Goal: Information Seeking & Learning: Check status

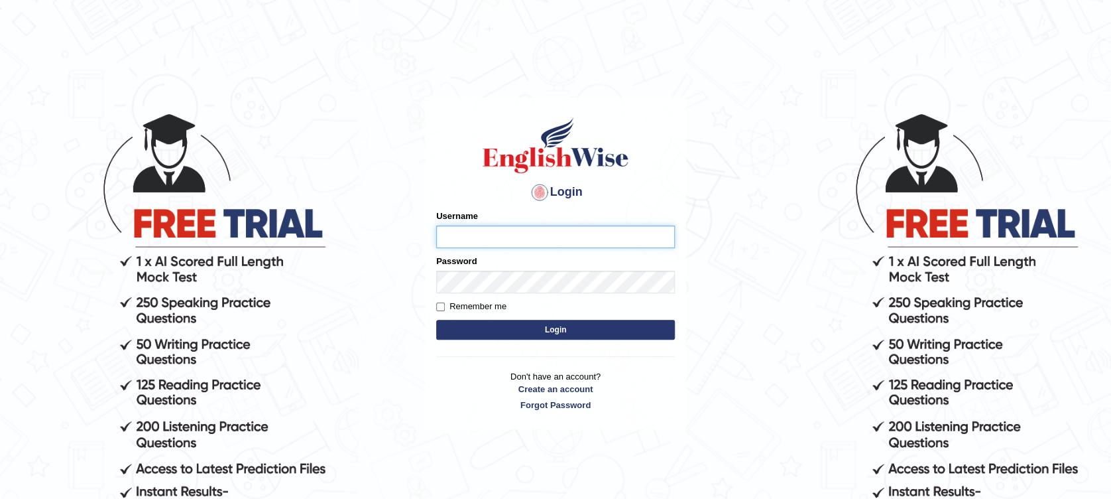
type input "Muhammadshahrukhamjad"
click at [536, 334] on button "Login" at bounding box center [555, 330] width 239 height 20
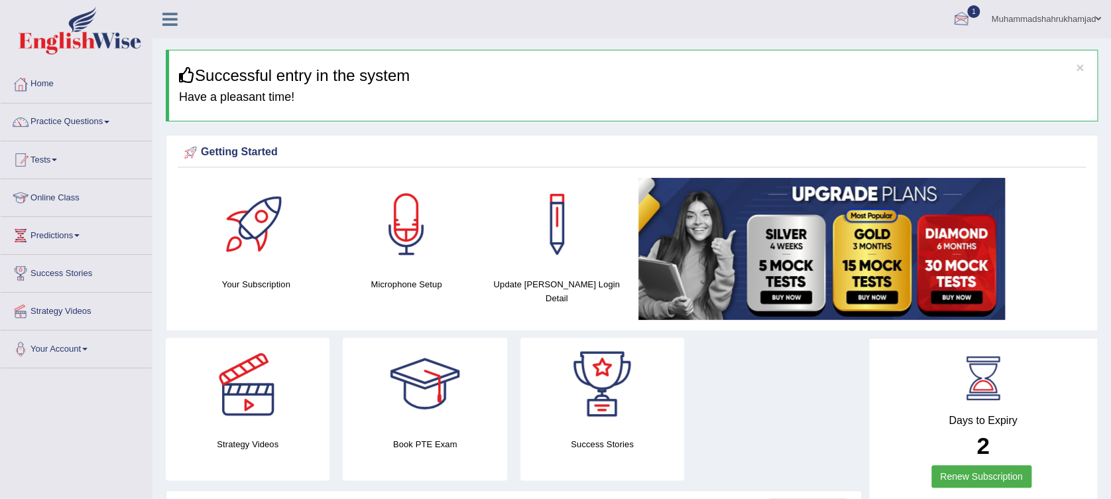
click at [944, 21] on link "1" at bounding box center [962, 17] width 40 height 34
click at [901, 57] on link "PEW1 Oct 8, 2025 Exam evaluated" at bounding box center [881, 60] width 183 height 28
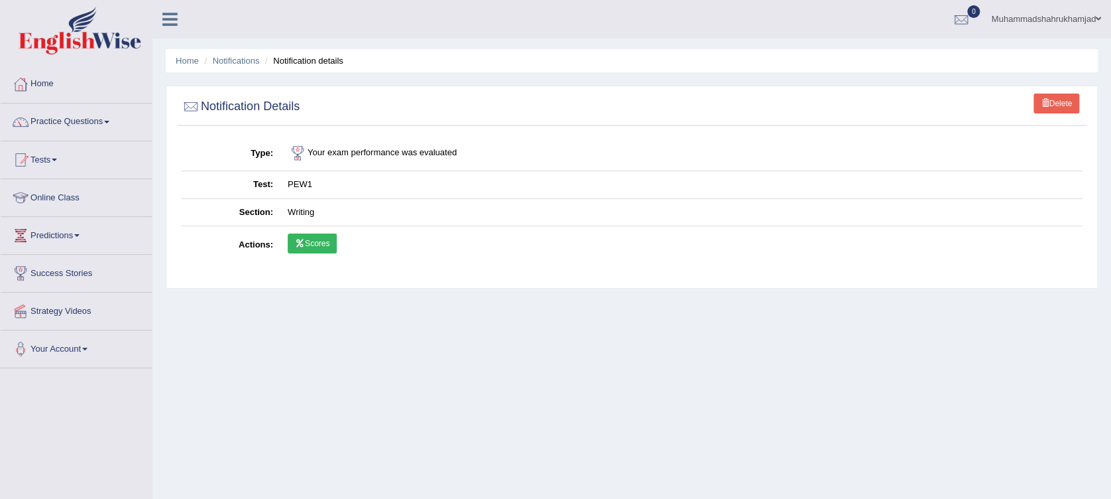
click at [307, 248] on link "Scores" at bounding box center [312, 243] width 49 height 20
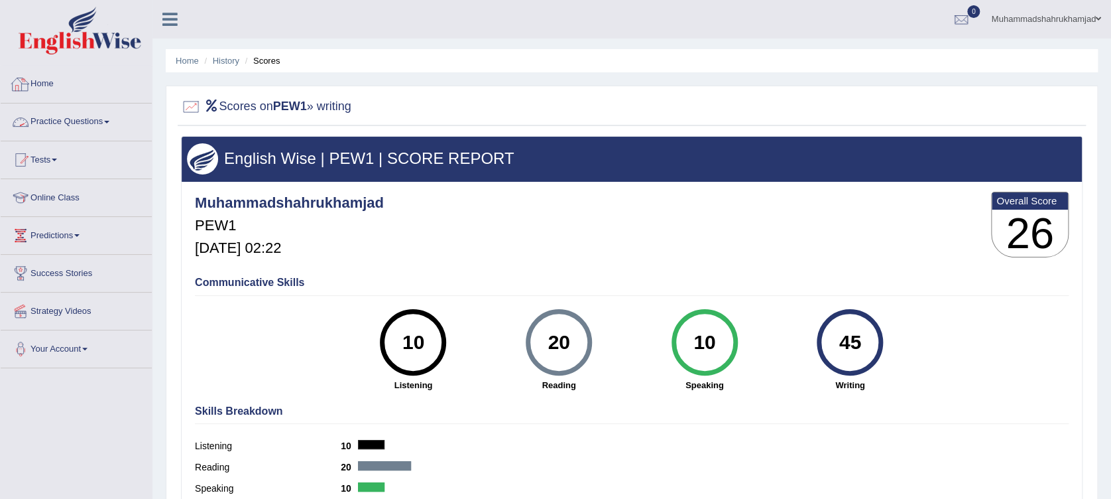
click at [39, 85] on link "Home" at bounding box center [76, 82] width 151 height 33
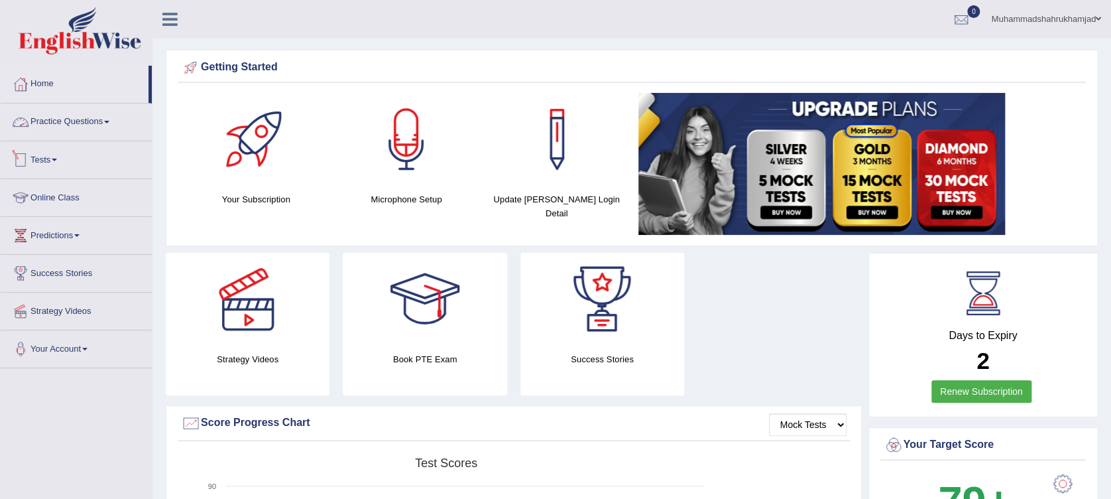
click at [44, 158] on link "Tests" at bounding box center [76, 157] width 151 height 33
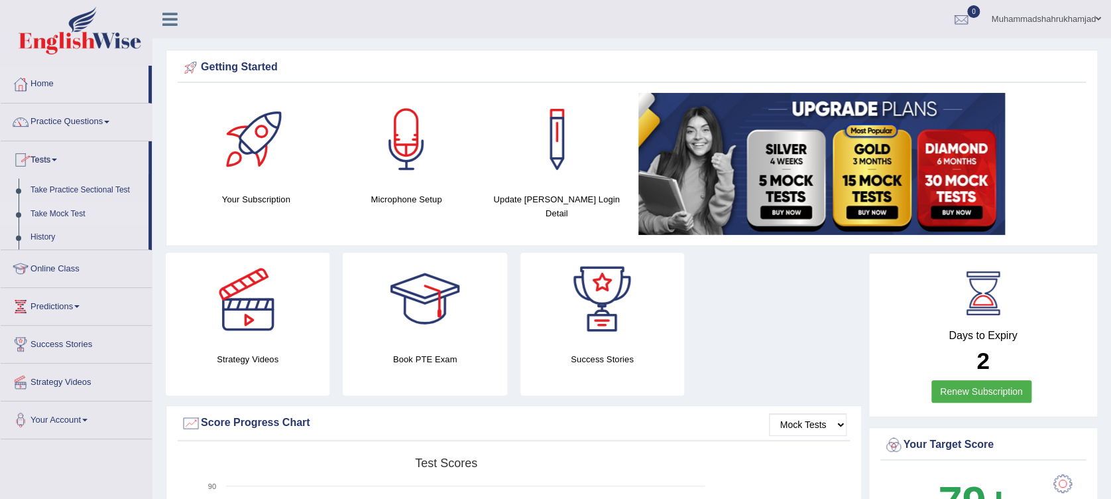
click at [48, 210] on link "Take Mock Test" at bounding box center [87, 214] width 124 height 24
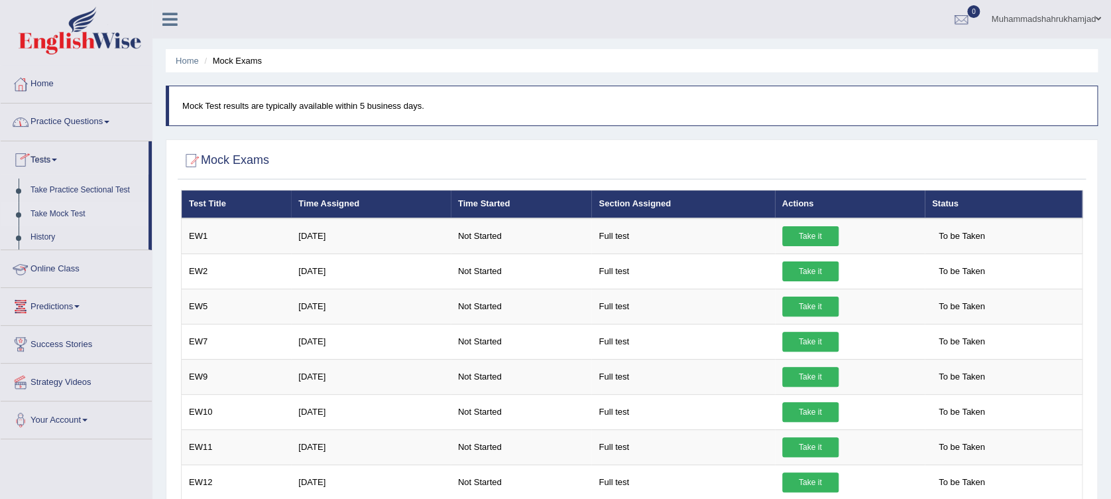
click at [42, 273] on link "Online Class" at bounding box center [76, 266] width 151 height 33
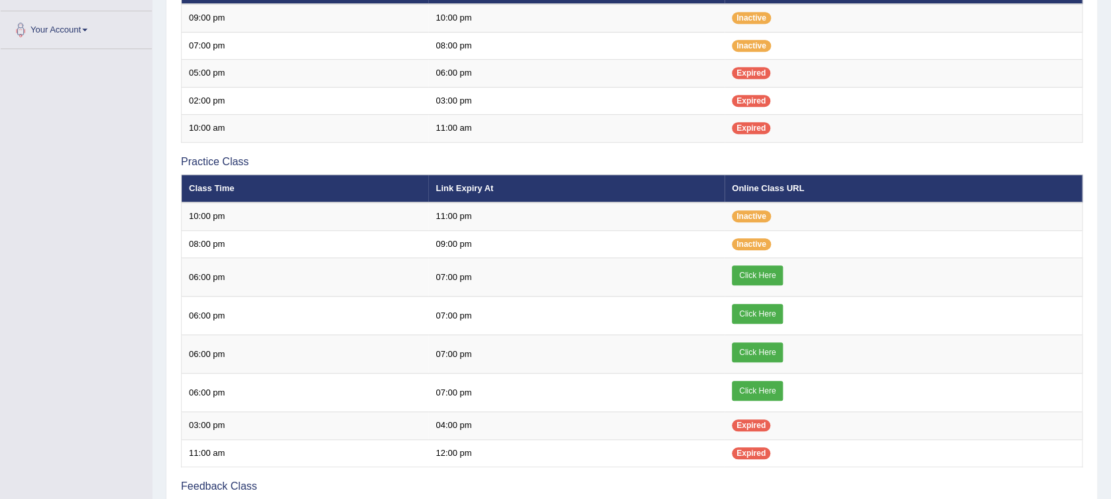
scroll to position [364, 0]
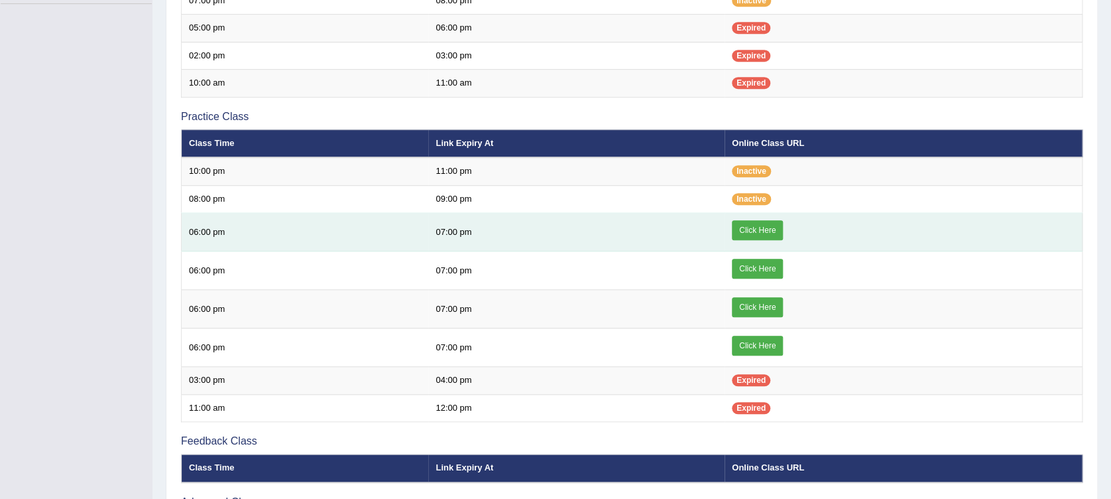
click at [756, 226] on link "Click Here" at bounding box center [757, 230] width 51 height 20
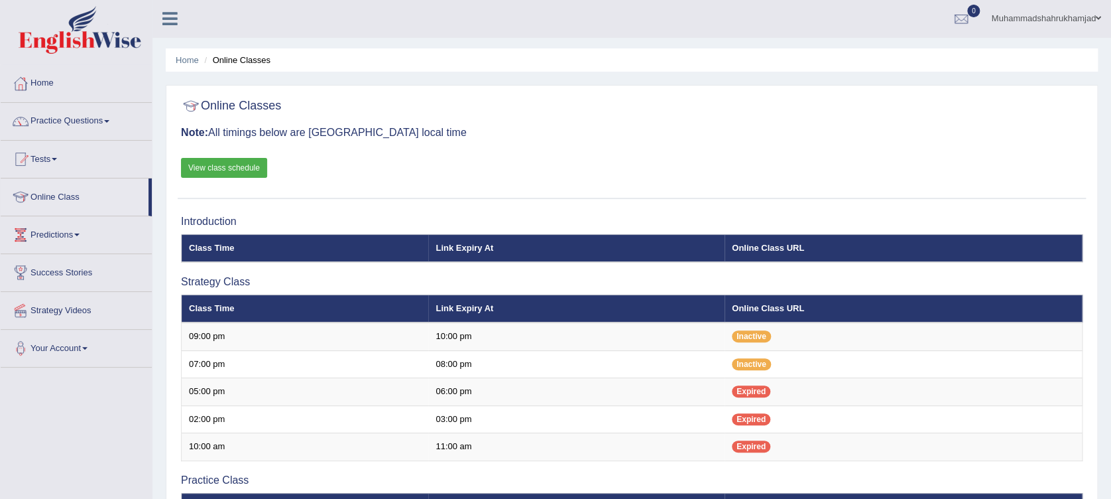
scroll to position [0, 0]
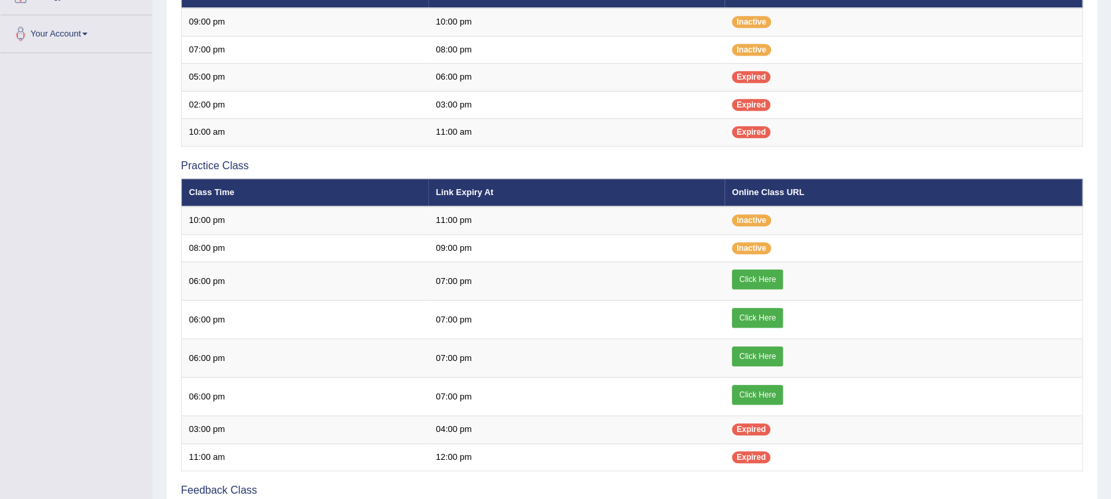
scroll to position [324, 0]
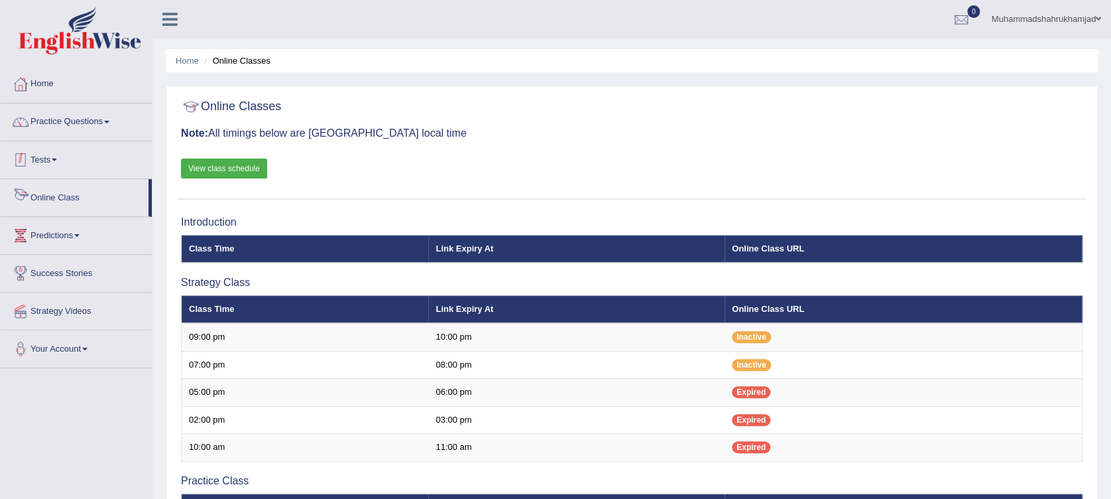
click at [28, 156] on div at bounding box center [21, 160] width 20 height 20
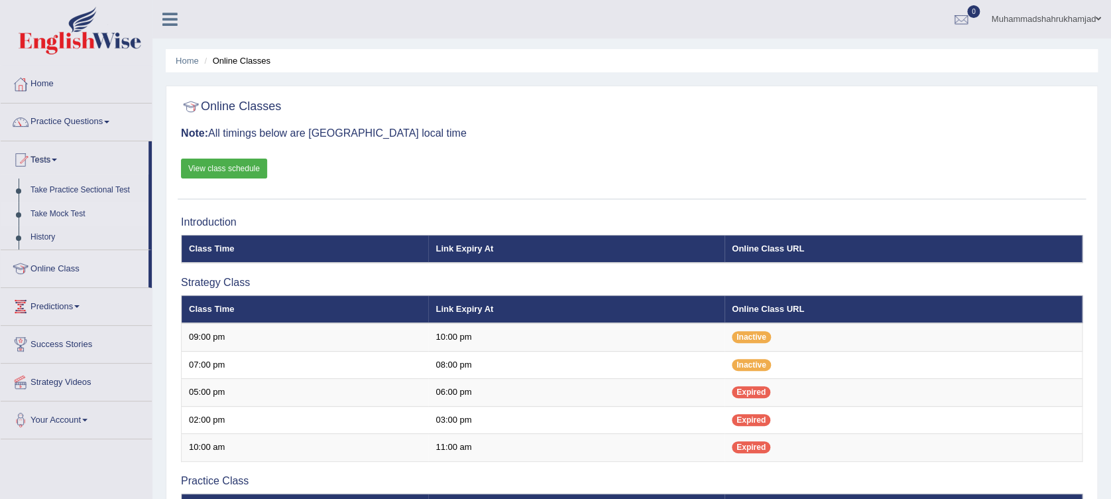
click at [76, 212] on link "Take Mock Test" at bounding box center [87, 214] width 124 height 24
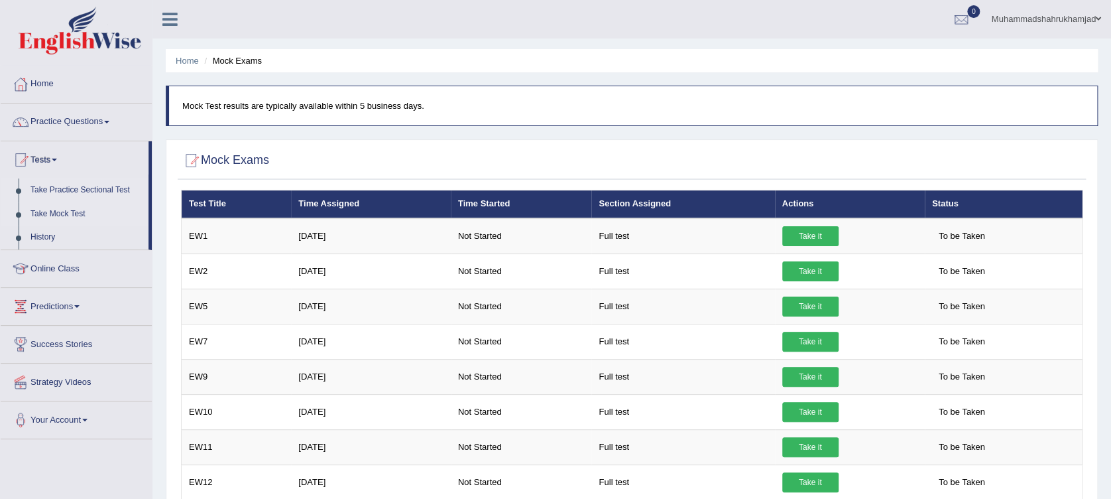
click at [82, 190] on link "Take Practice Sectional Test" at bounding box center [87, 190] width 124 height 24
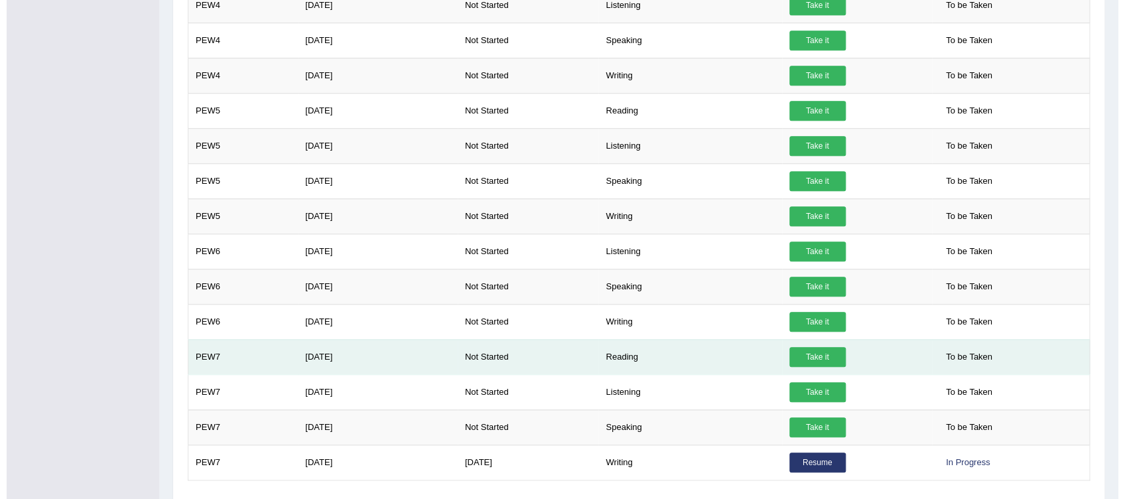
scroll to position [489, 0]
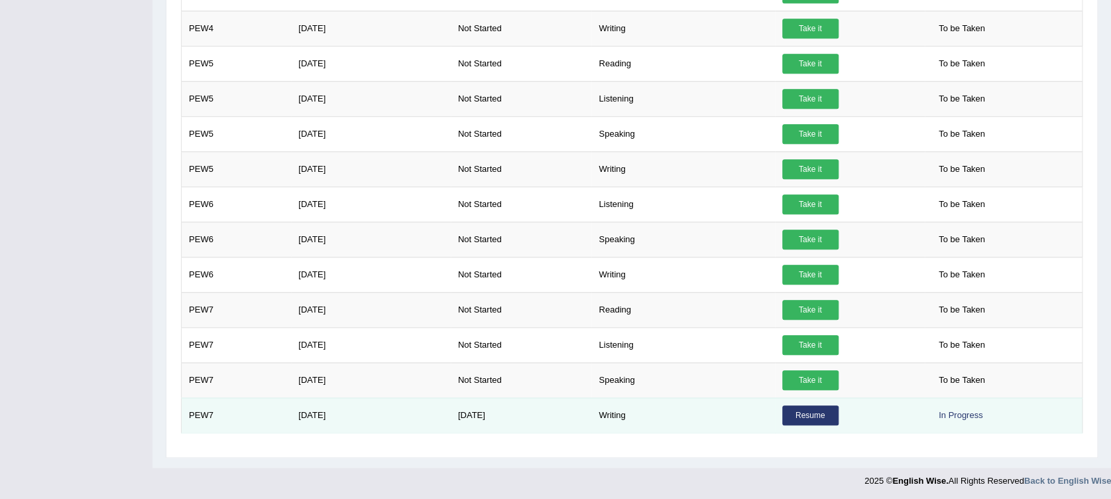
click at [800, 418] on link "Resume" at bounding box center [810, 415] width 56 height 20
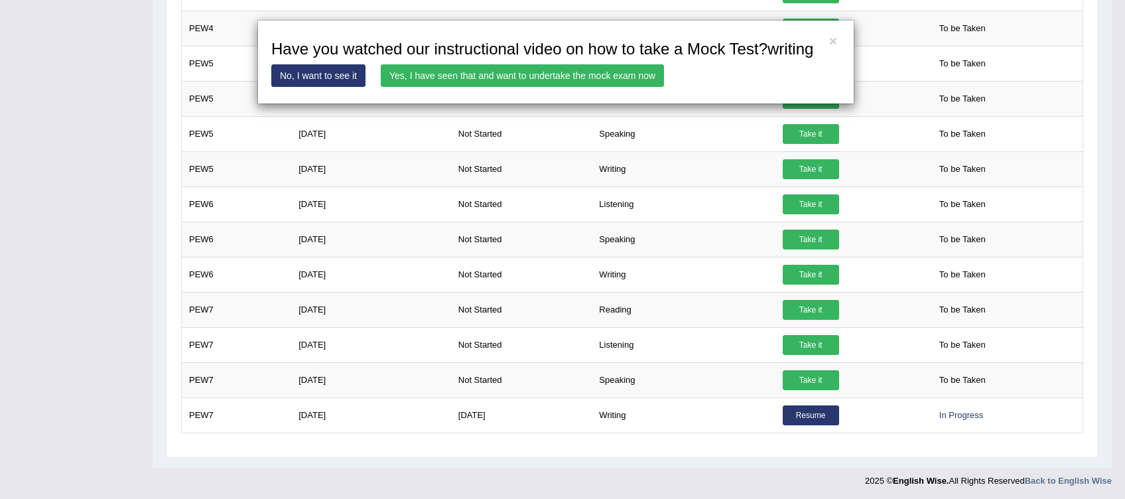
click at [576, 76] on link "Yes, I have seen that and want to undertake the mock exam now" at bounding box center [522, 75] width 283 height 23
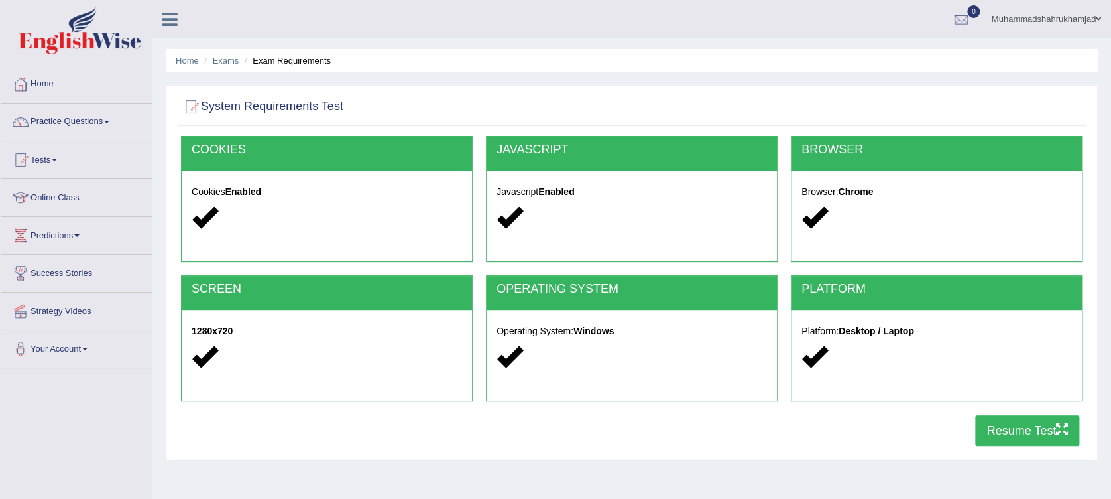
click at [1042, 439] on button "Resume Test" at bounding box center [1027, 430] width 104 height 31
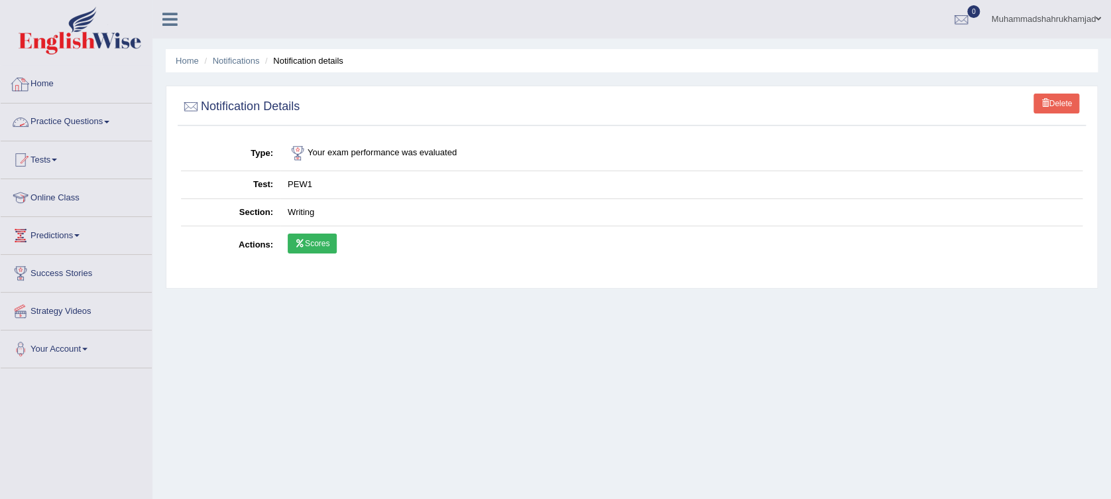
click at [52, 74] on link "Home" at bounding box center [76, 82] width 151 height 33
click at [69, 123] on link "Practice Questions" at bounding box center [76, 119] width 151 height 33
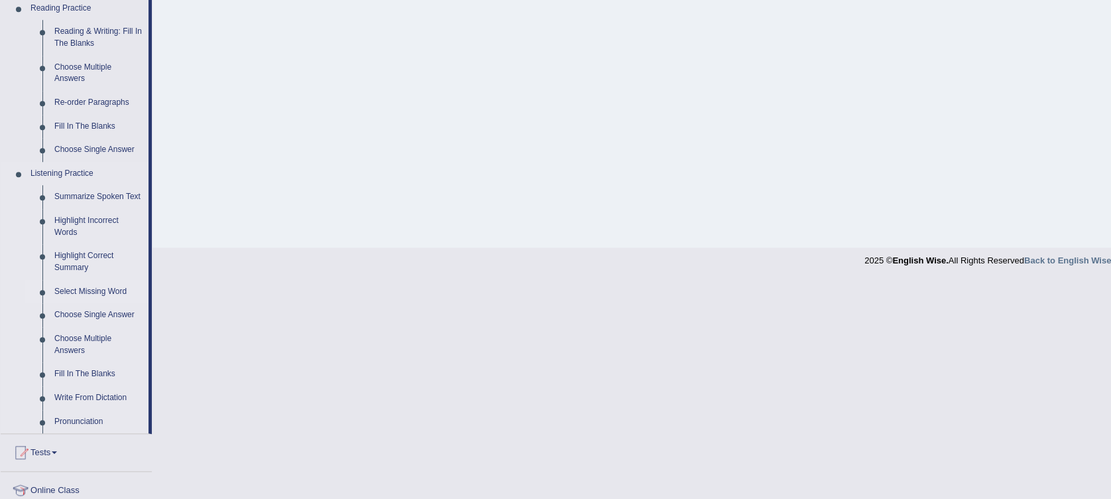
scroll to position [442, 0]
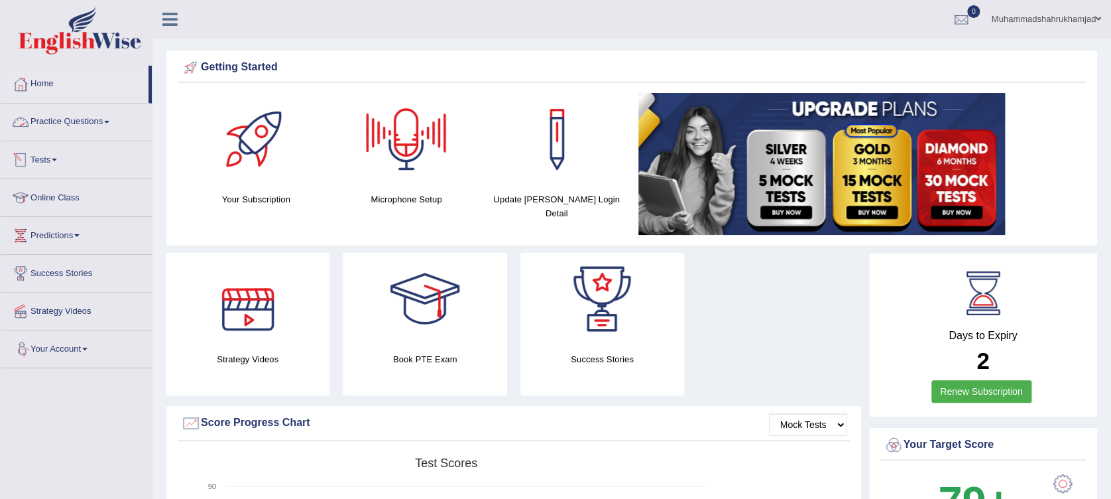
click at [78, 133] on link "Practice Questions" at bounding box center [76, 119] width 151 height 33
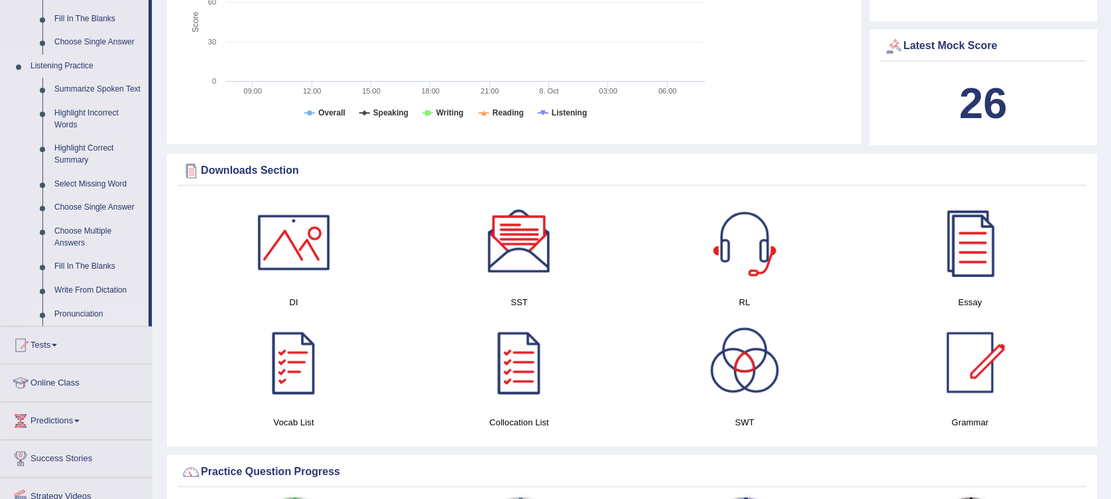
scroll to position [442, 0]
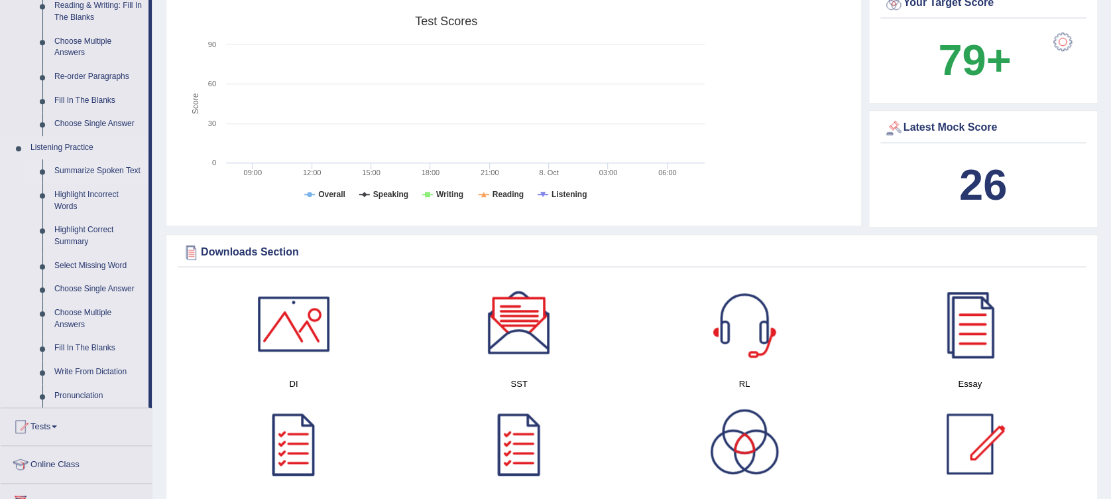
click at [90, 167] on link "Summarize Spoken Text" at bounding box center [98, 171] width 100 height 24
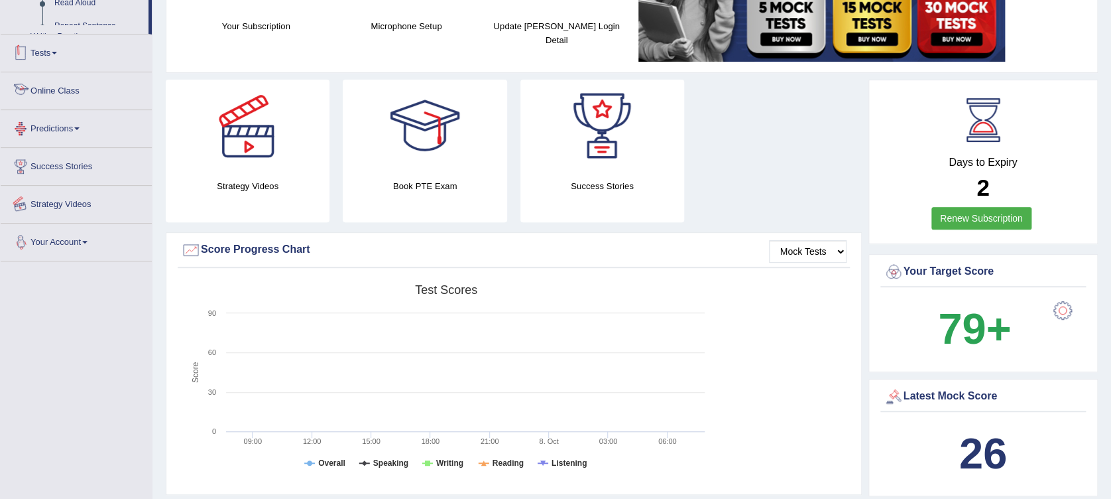
scroll to position [424, 0]
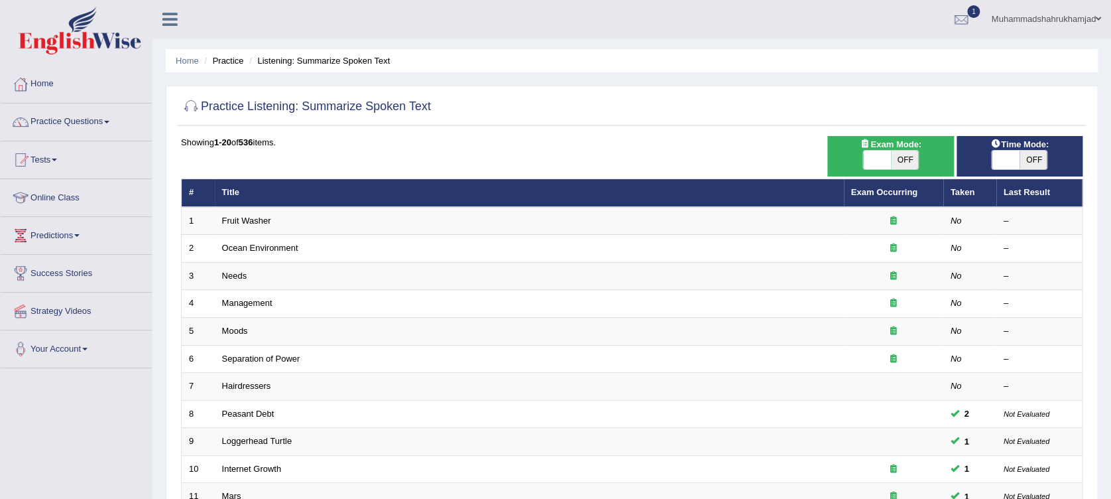
click at [895, 156] on span "OFF" at bounding box center [905, 160] width 28 height 19
checkbox input "true"
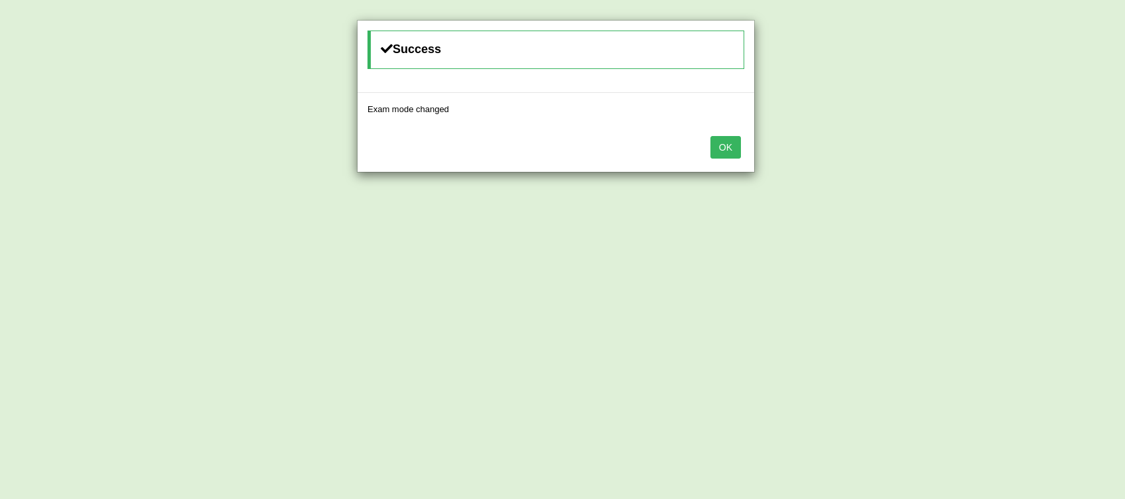
drag, startPoint x: 726, startPoint y: 145, endPoint x: 769, endPoint y: 135, distance: 44.1
click at [727, 145] on button "OK" at bounding box center [725, 147] width 31 height 23
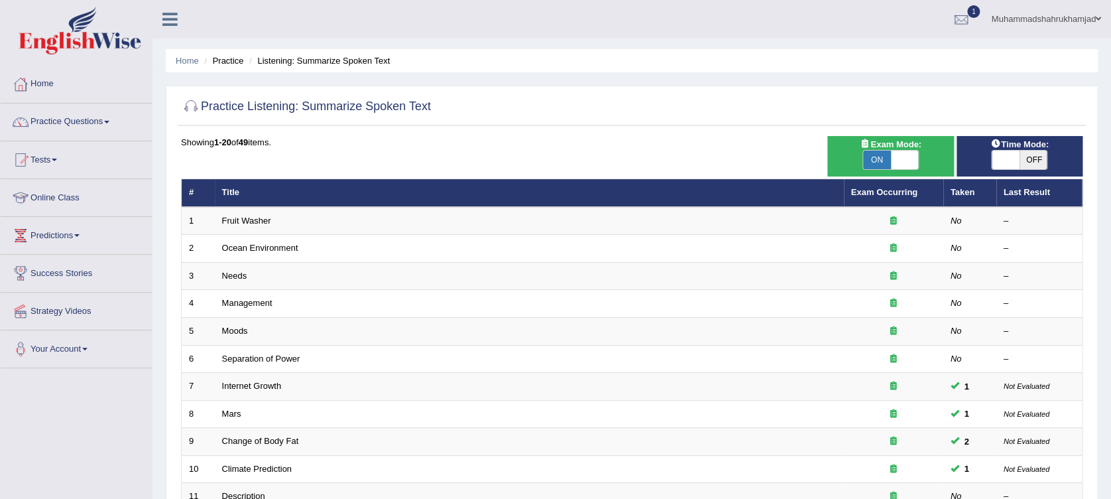
click at [1020, 155] on span "OFF" at bounding box center [1034, 160] width 28 height 19
checkbox input "true"
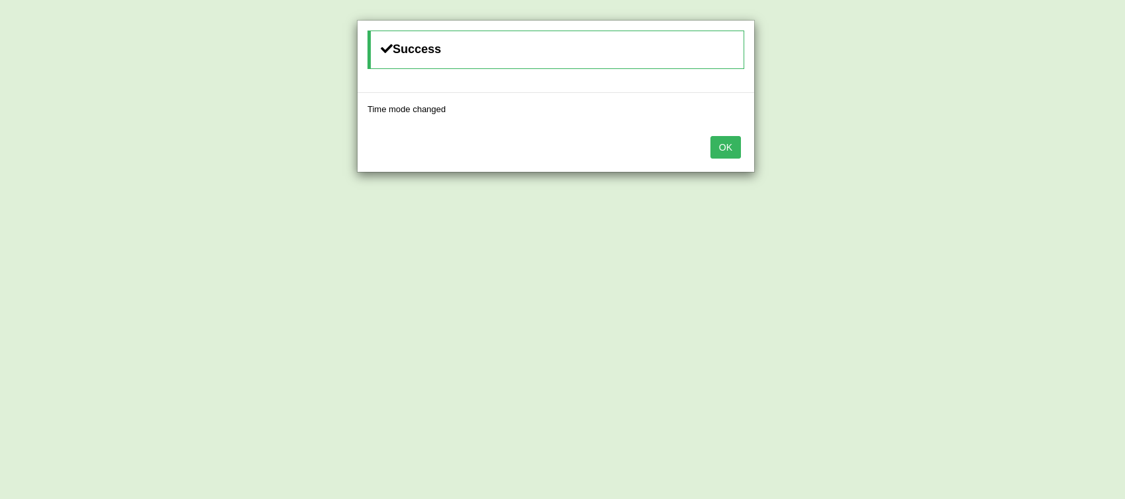
click at [734, 156] on button "OK" at bounding box center [725, 147] width 31 height 23
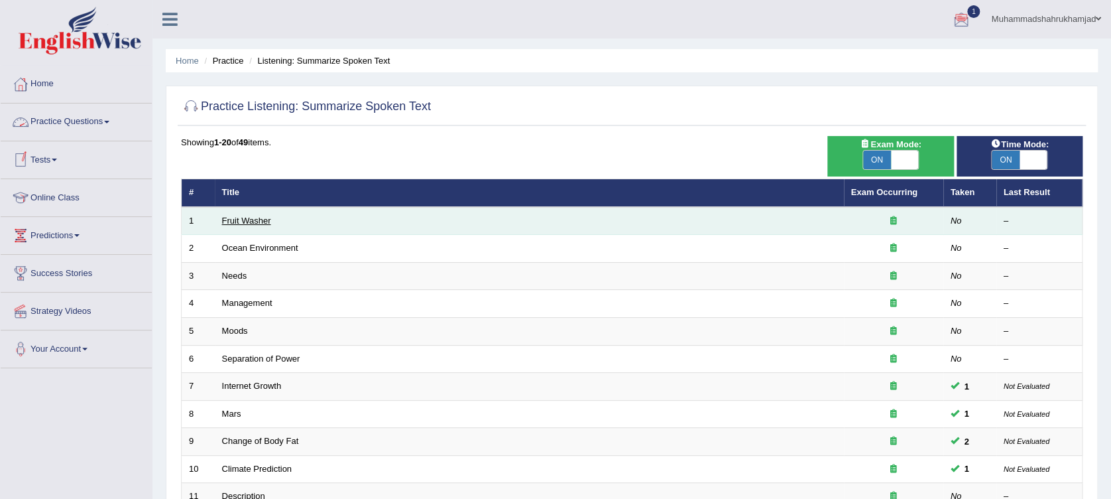
click at [249, 216] on link "Fruit Washer" at bounding box center [246, 221] width 49 height 10
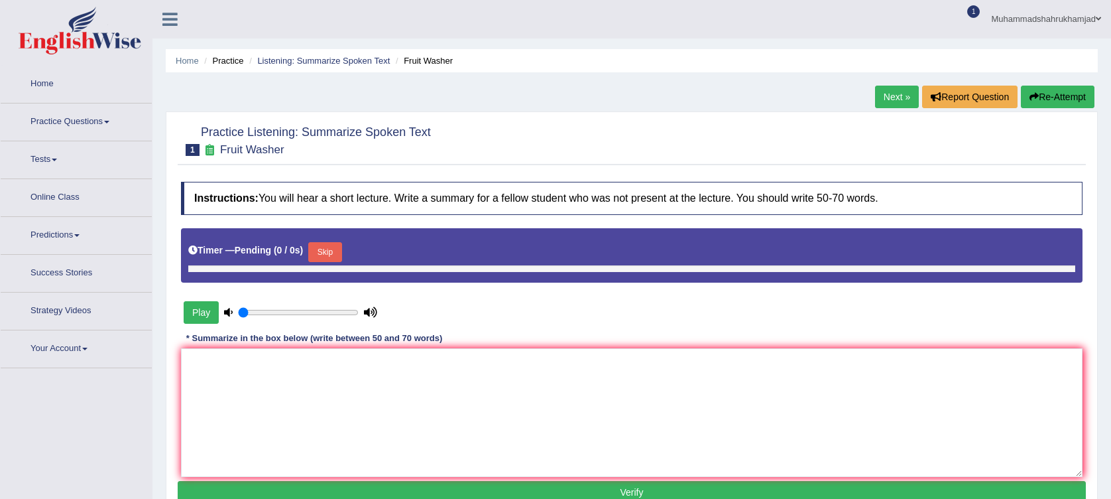
type input "1"
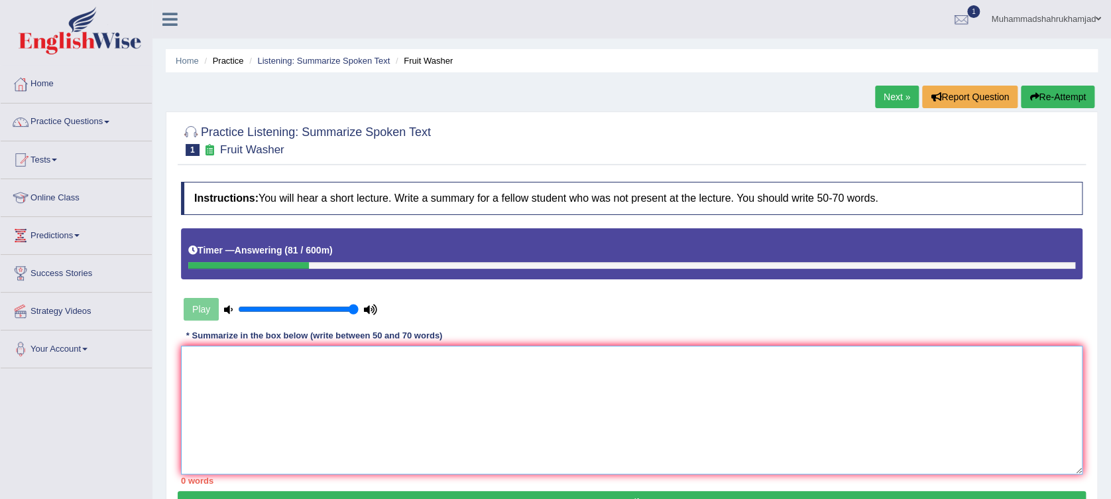
click at [481, 370] on textarea at bounding box center [632, 409] width 902 height 129
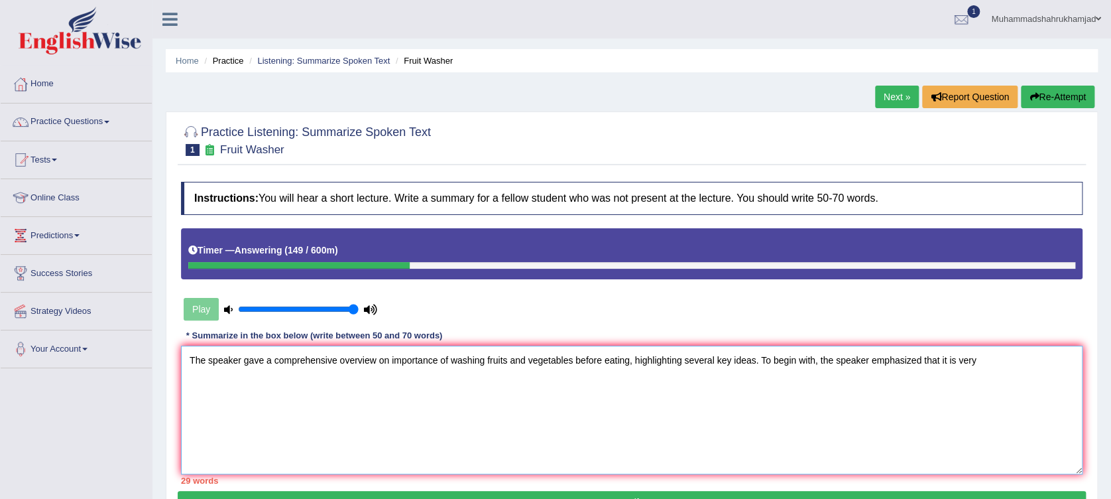
scroll to position [39, 0]
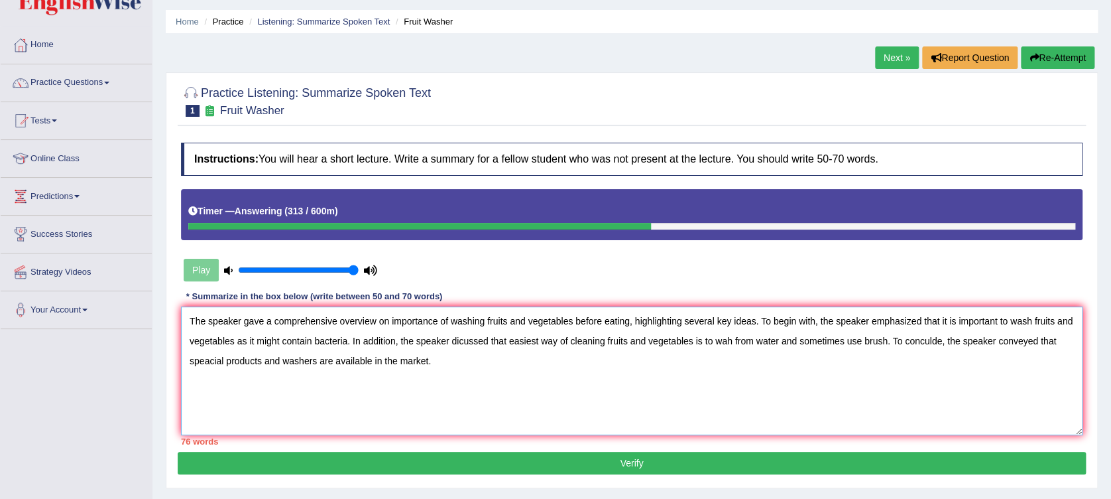
click at [755, 322] on textarea "The speaker gave a comprehensive overview on importance of washing fruits and v…" at bounding box center [632, 370] width 902 height 129
click at [996, 324] on textarea "The speaker gave a comprehensive overview on importance of washing fruits and v…" at bounding box center [632, 370] width 902 height 129
click at [633, 339] on textarea "The speaker gave a comprehensive overview on importance of washing fruits and v…" at bounding box center [632, 370] width 902 height 129
click at [804, 343] on textarea "The speaker gave a comprehensive overview on importance of washing fruits and v…" at bounding box center [632, 370] width 902 height 129
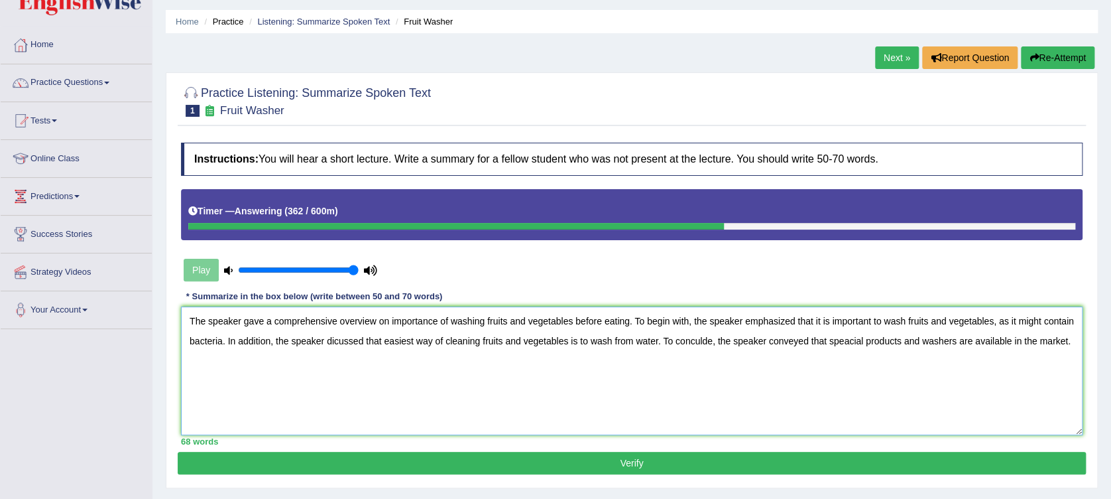
click at [1007, 340] on textarea "The speaker gave a comprehensive overview on importance of washing fruits and v…" at bounding box center [632, 370] width 902 height 129
type textarea "The speaker gave a comprehensive overview on importance of washing fruits and v…"
click at [721, 462] on button "Verify" at bounding box center [632, 463] width 908 height 23
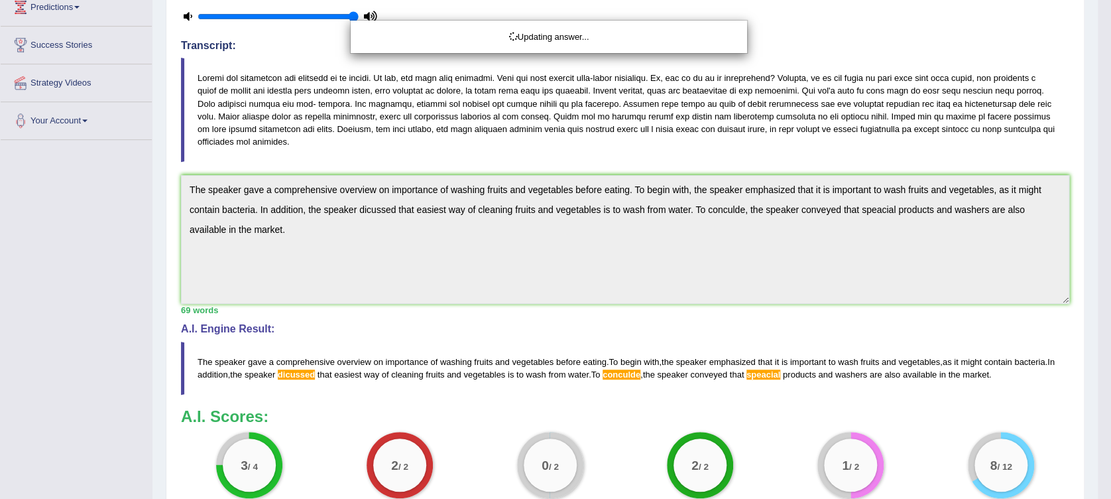
scroll to position [271, 0]
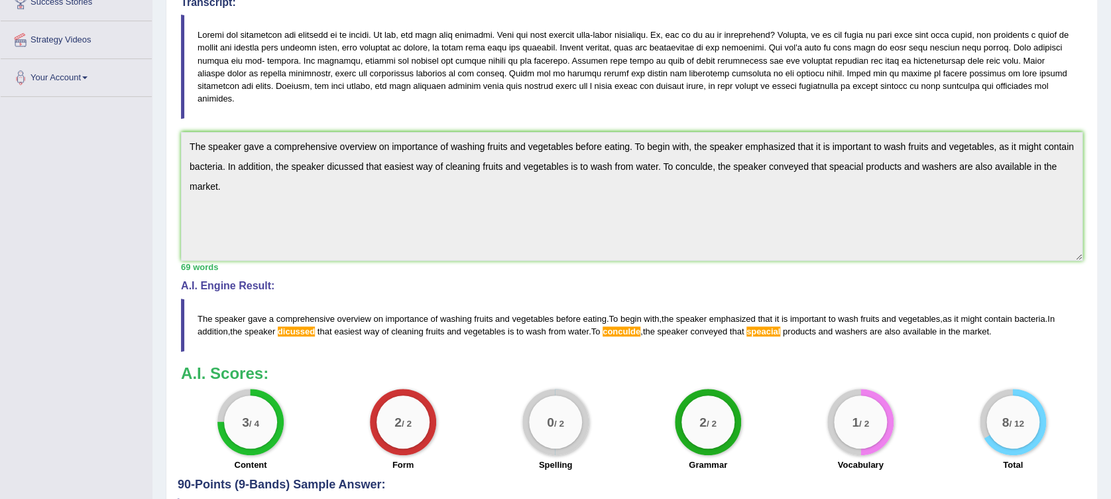
drag, startPoint x: 1123, startPoint y: 262, endPoint x: 1127, endPoint y: 489, distance: 227.5
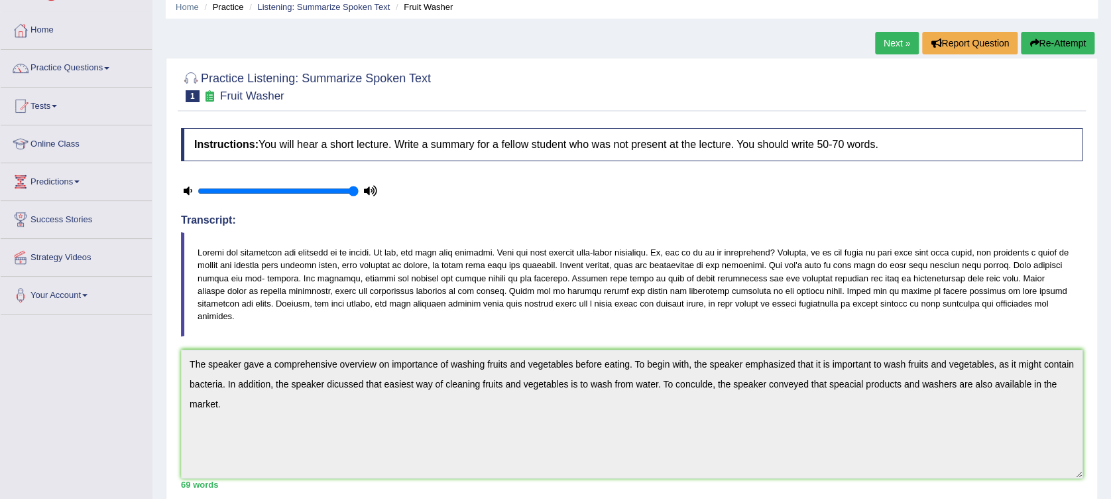
scroll to position [0, 0]
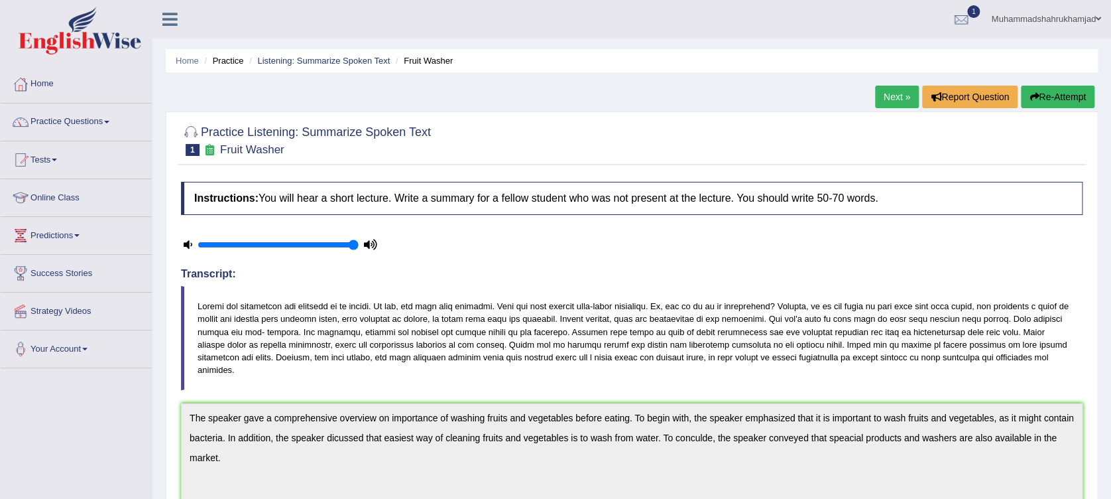
click at [891, 97] on link "Next »" at bounding box center [897, 97] width 44 height 23
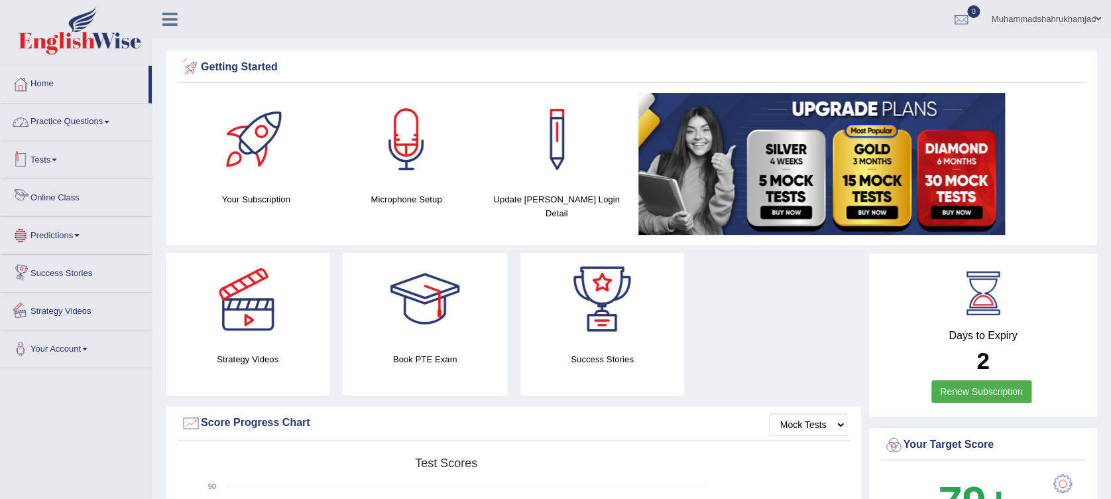
click at [93, 111] on link "Practice Questions" at bounding box center [76, 119] width 151 height 33
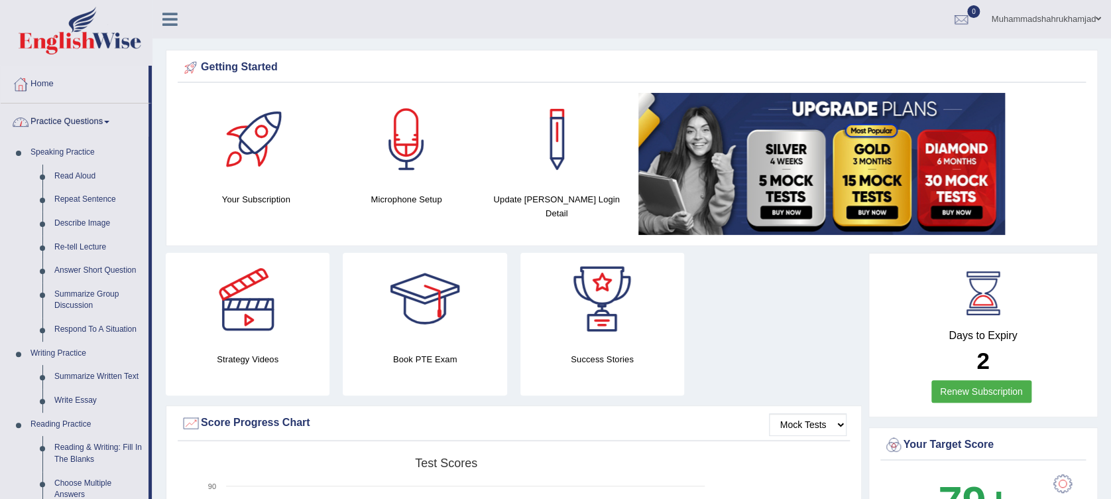
drag, startPoint x: 152, startPoint y: 117, endPoint x: 156, endPoint y: 233, distance: 116.8
click at [952, 17] on div at bounding box center [962, 20] width 20 height 20
click at [877, 54] on strong "See All Alerts" at bounding box center [878, 55] width 59 height 11
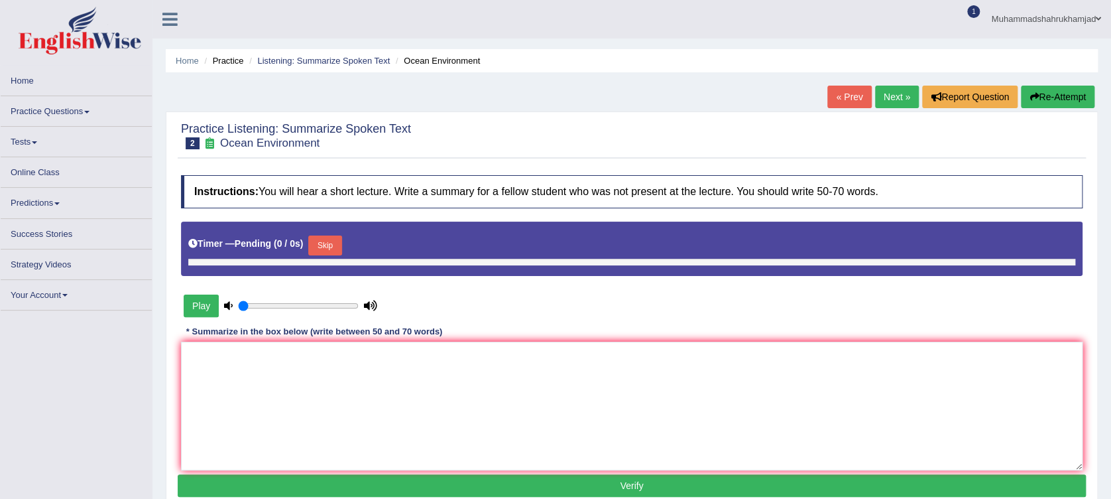
type input "1"
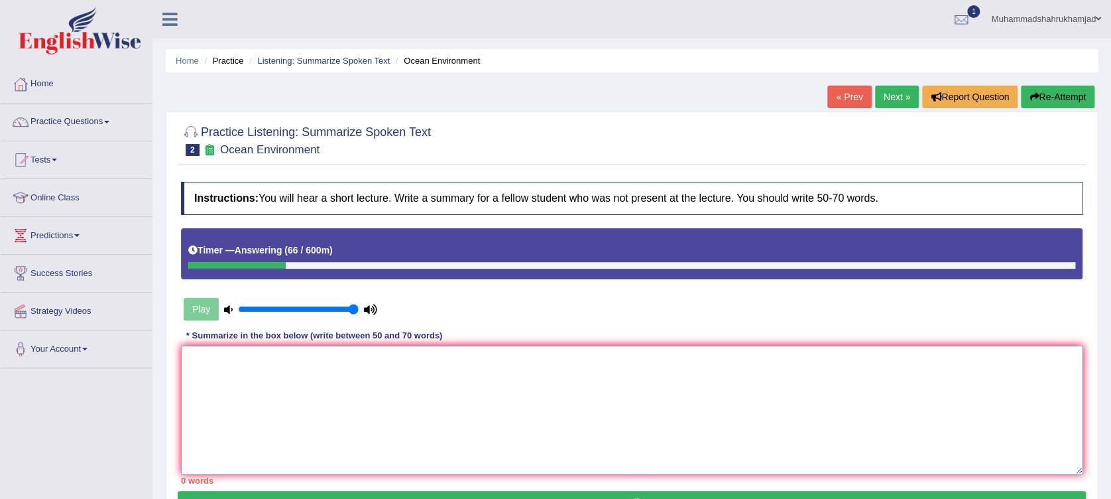
click at [394, 375] on textarea at bounding box center [632, 409] width 902 height 129
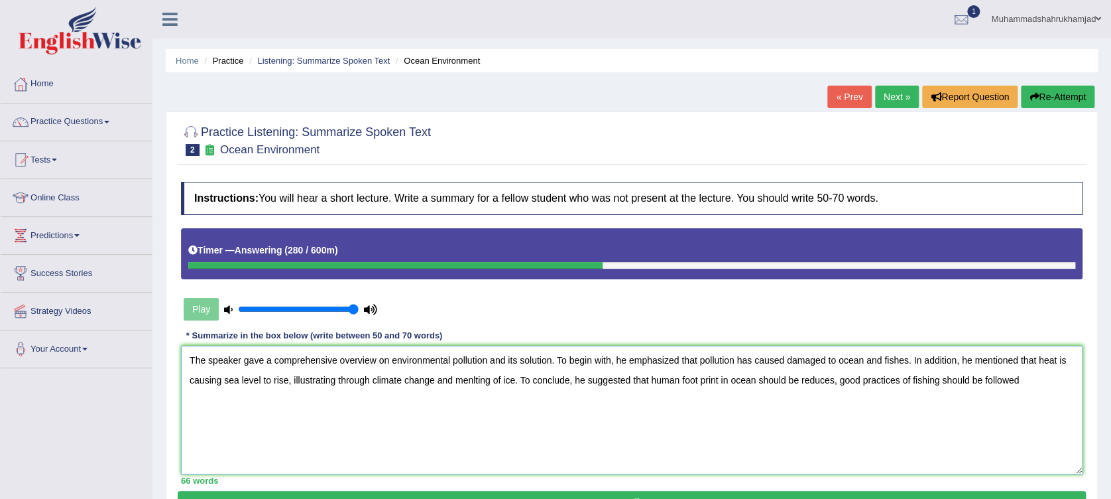
click at [841, 381] on textarea "The speaker gave a comprehensive overview on environmental pollution and its so…" at bounding box center [632, 409] width 902 height 129
click at [1052, 380] on textarea "The speaker gave a comprehensive overview on environmental pollution and its so…" at bounding box center [632, 409] width 902 height 129
click at [447, 361] on textarea "The speaker gave a comprehensive overview on environmental pollution and its so…" at bounding box center [632, 409] width 902 height 129
click at [752, 366] on textarea "The speaker gave a comprehensive overview on ocean pollution and its solution. …" at bounding box center [632, 409] width 902 height 129
click at [770, 357] on textarea "The speaker gave a comprehensive overview on ocean pollution and its solution. …" at bounding box center [632, 409] width 902 height 129
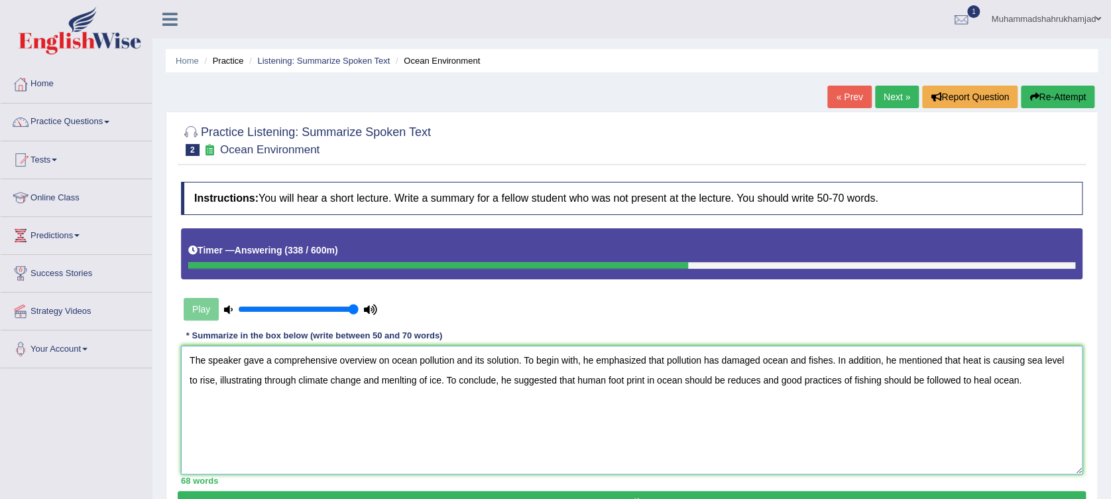
click at [721, 361] on textarea "The speaker gave a comprehensive overview on ocean pollution and its solution. …" at bounding box center [632, 409] width 902 height 129
click at [389, 379] on textarea "The speaker gave a comprehensive overview on ocean pollution and its solution. …" at bounding box center [632, 409] width 902 height 129
click at [287, 379] on textarea "The speaker gave a comprehensive overview on ocean pollution and its solution. …" at bounding box center [632, 409] width 902 height 129
click at [242, 383] on textarea "The speaker gave a comprehensive overview on ocean pollution and its solution. …" at bounding box center [632, 409] width 902 height 129
click at [361, 379] on textarea "The speaker gave a comprehensive overview on ocean pollution and its solution. …" at bounding box center [632, 409] width 902 height 129
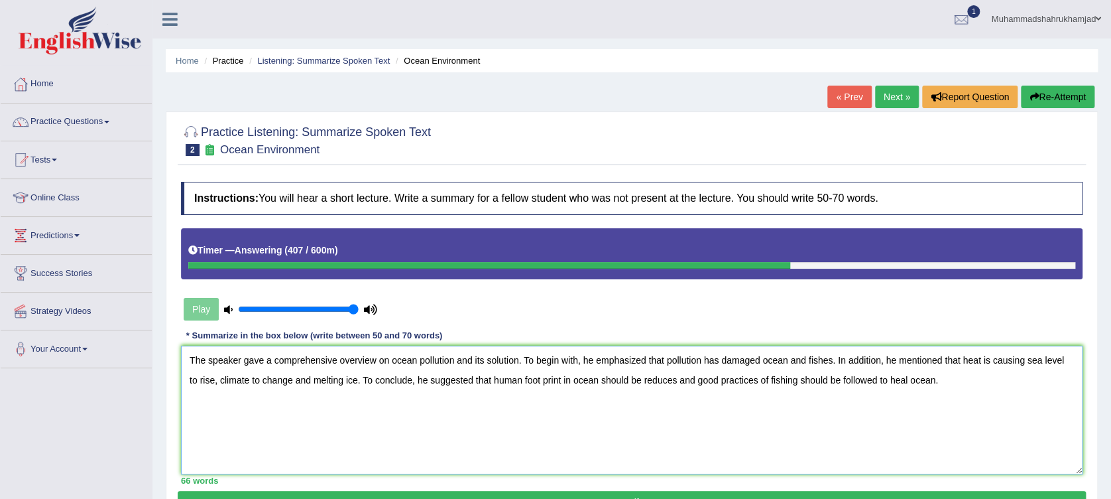
click at [664, 383] on textarea "The speaker gave a comprehensive overview on ocean pollution and its solution. …" at bounding box center [632, 409] width 902 height 129
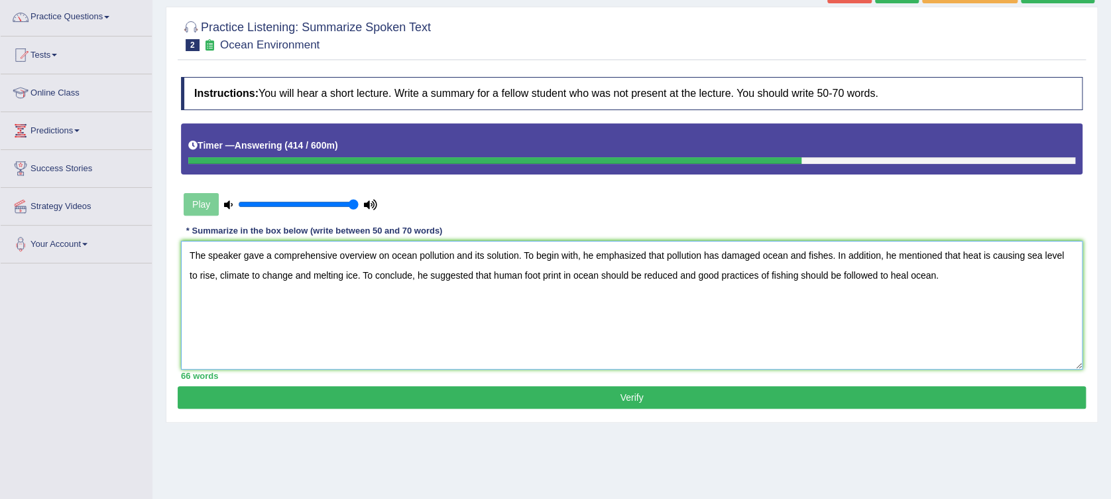
scroll to position [106, 0]
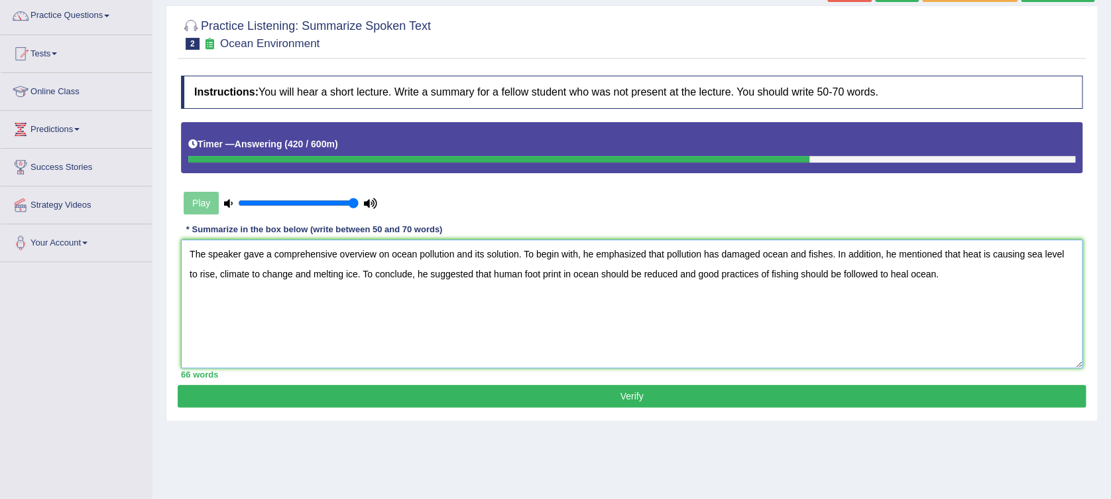
type textarea "The speaker gave a comprehensive overview on ocean pollution and its solution. …"
click at [964, 395] on button "Verify" at bounding box center [632, 396] width 908 height 23
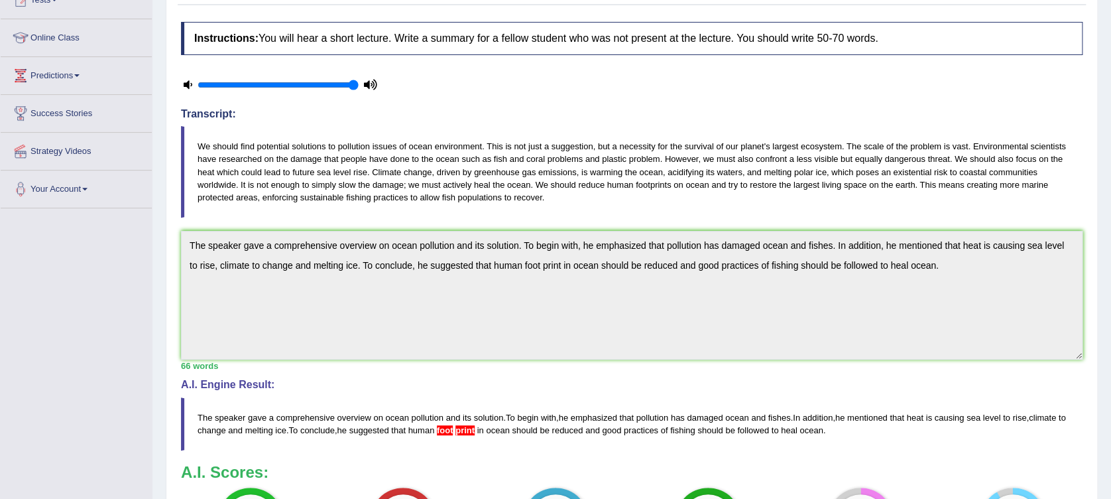
scroll to position [0, 0]
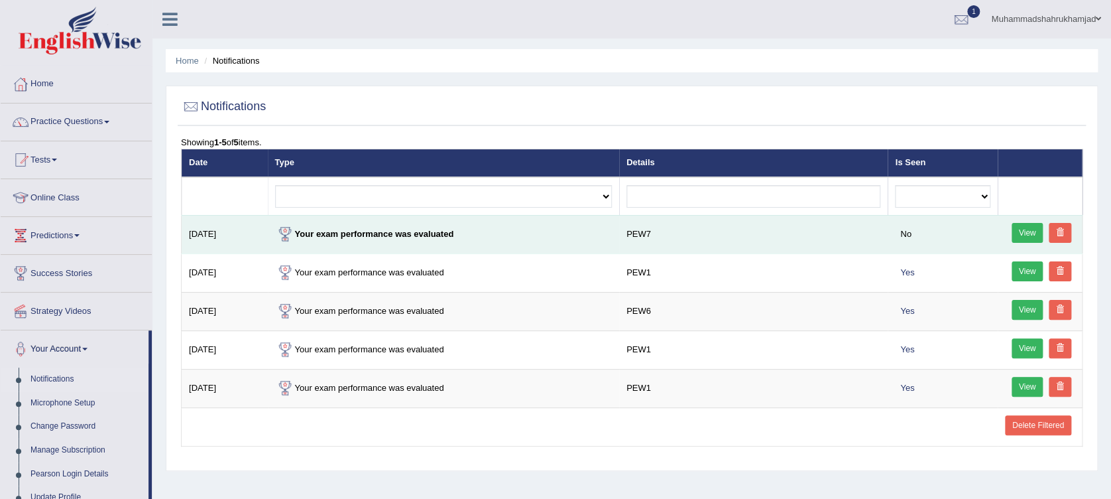
click at [1030, 232] on link "View" at bounding box center [1028, 233] width 32 height 20
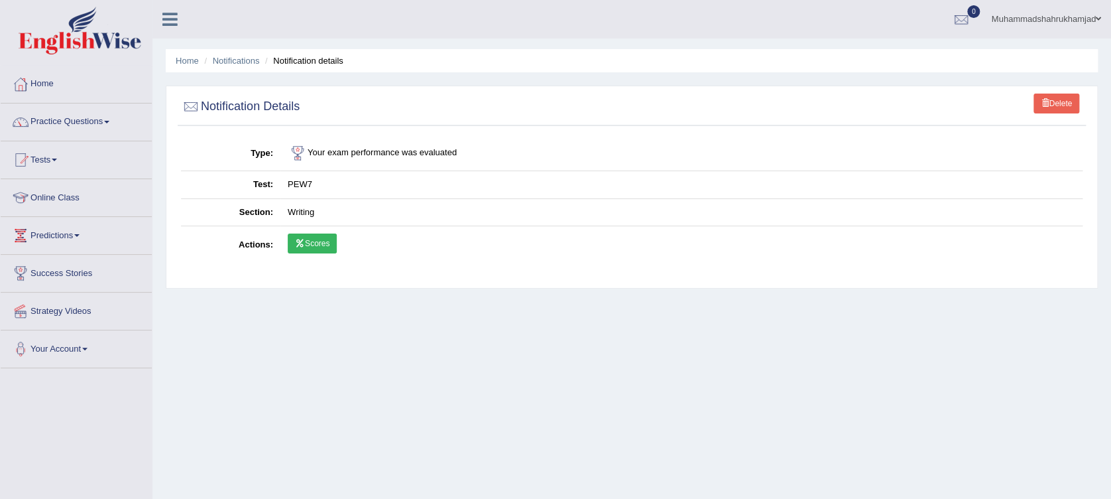
click at [321, 249] on link "Scores" at bounding box center [312, 243] width 49 height 20
click at [58, 186] on link "Online Class" at bounding box center [76, 195] width 151 height 33
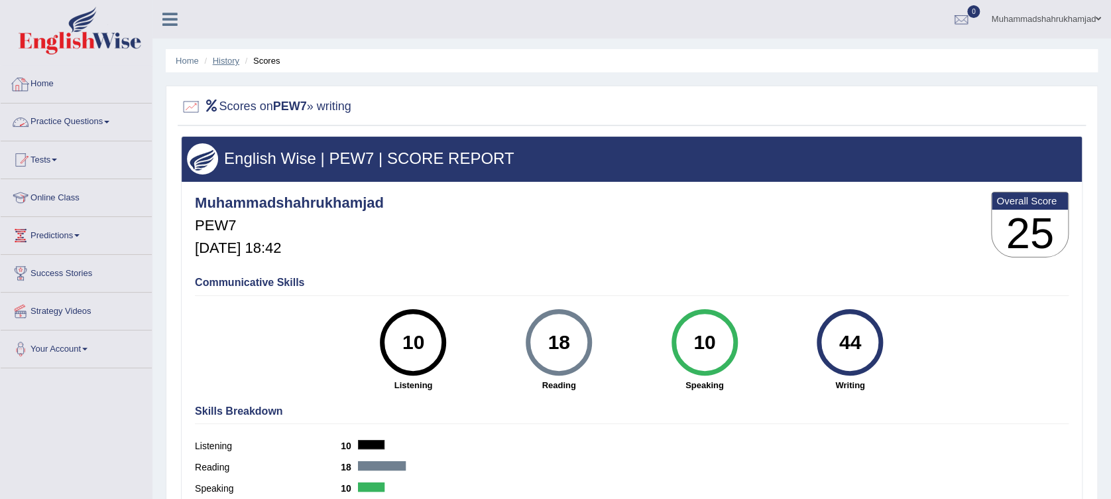
click at [231, 62] on link "History" at bounding box center [226, 61] width 27 height 10
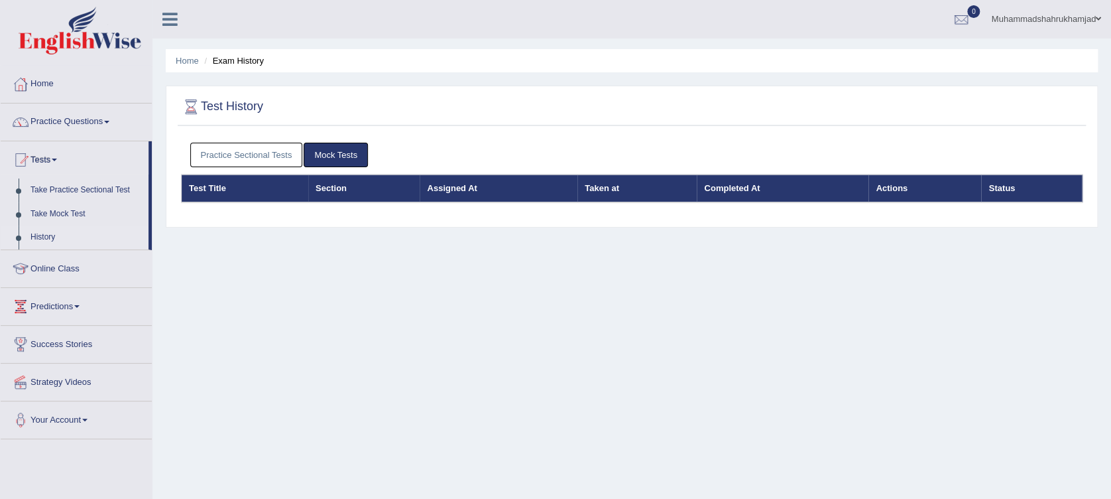
click at [227, 147] on link "Practice Sectional Tests" at bounding box center [246, 155] width 113 height 25
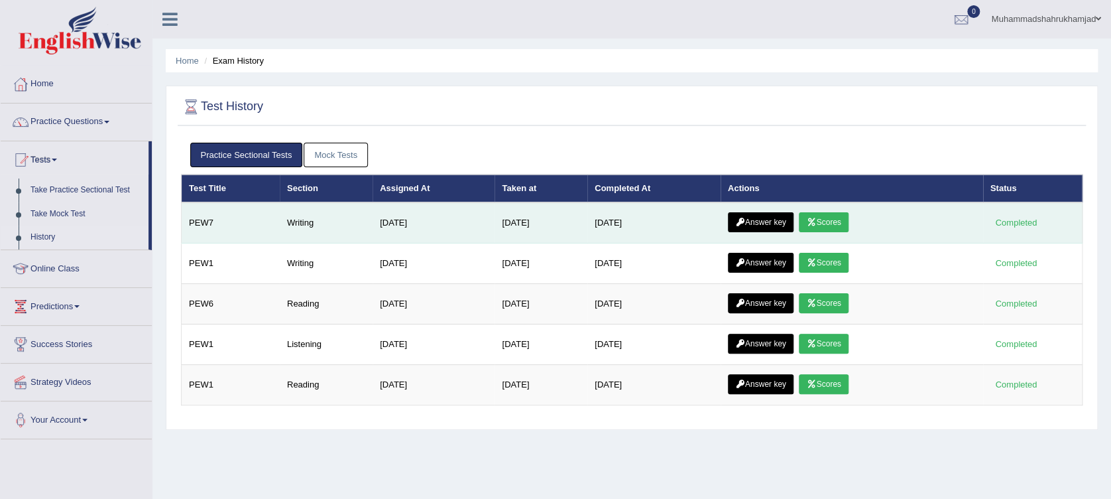
click at [759, 221] on link "Answer key" at bounding box center [761, 222] width 66 height 20
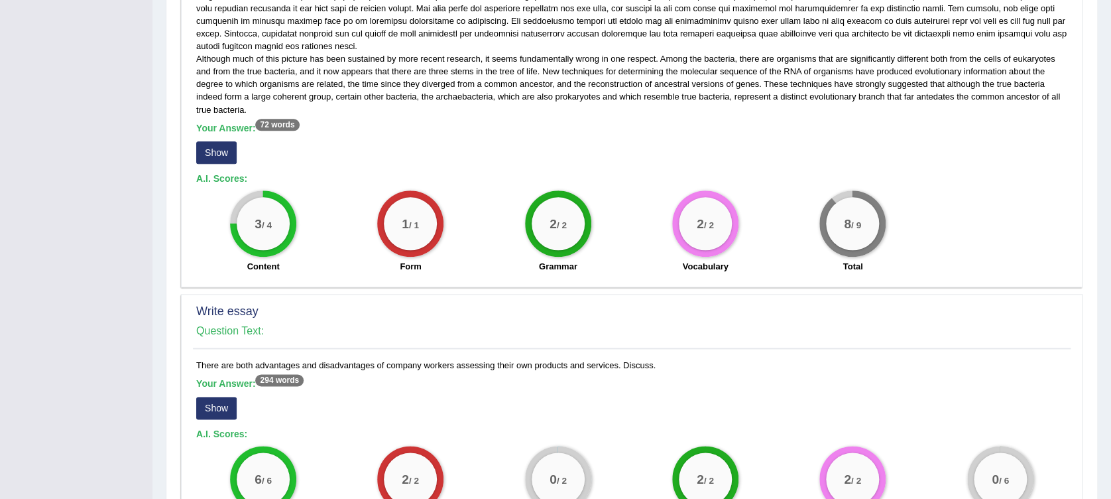
scroll to position [822, 0]
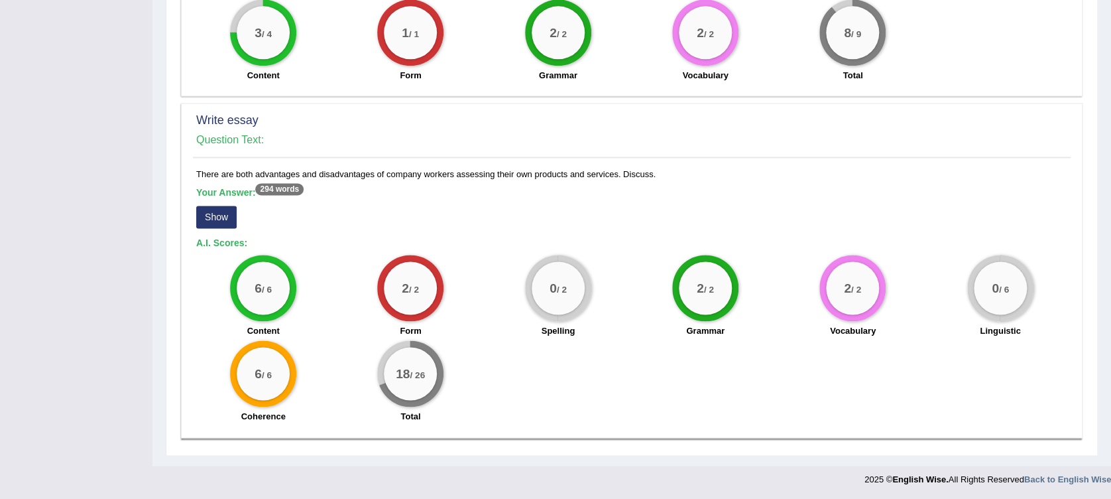
click at [222, 216] on button "Show" at bounding box center [216, 217] width 40 height 23
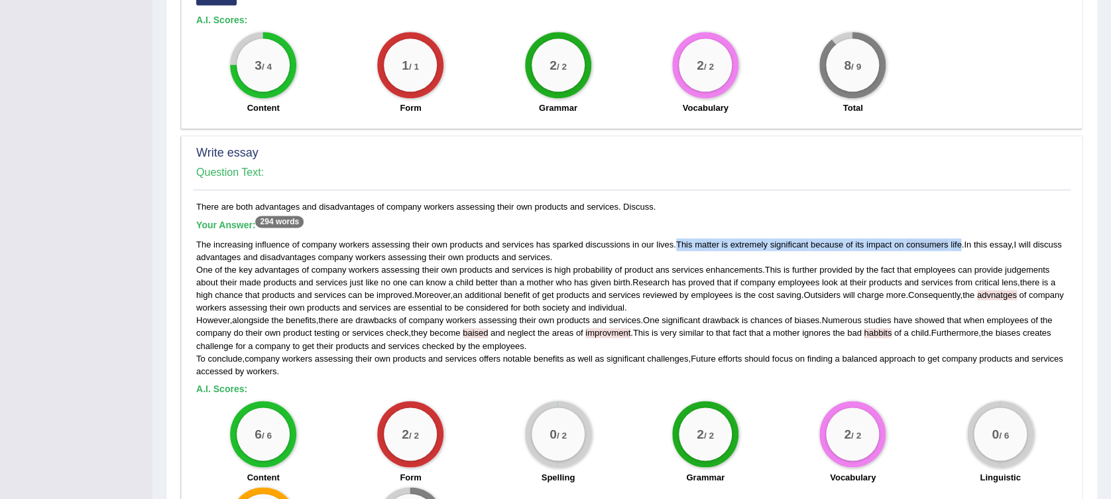
drag, startPoint x: 680, startPoint y: 240, endPoint x: 967, endPoint y: 245, distance: 287.2
click at [967, 245] on div "The increasing influence of company workers assessing their own products and se…" at bounding box center [631, 307] width 871 height 139
copy div "This matter is extremely significant because of its impact on consumers life"
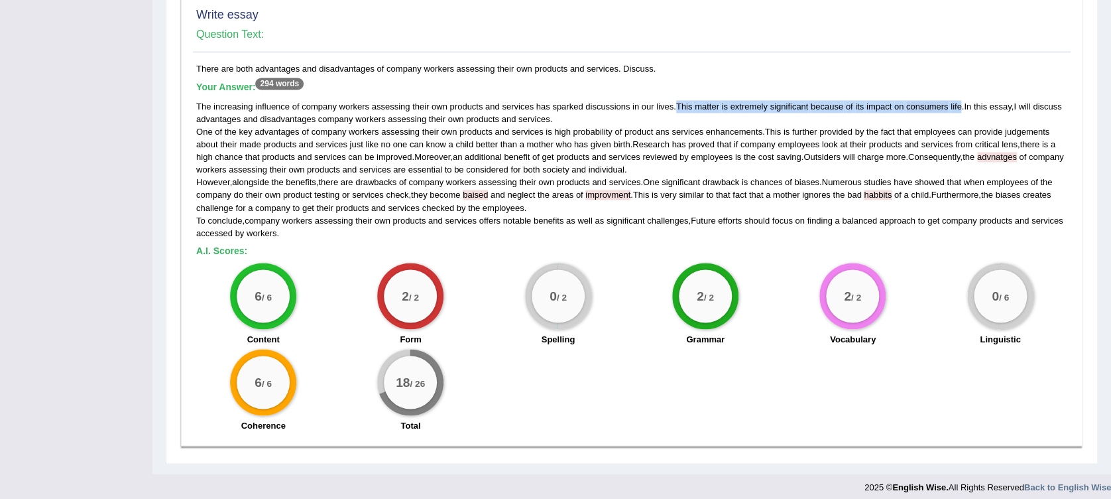
scroll to position [936, 0]
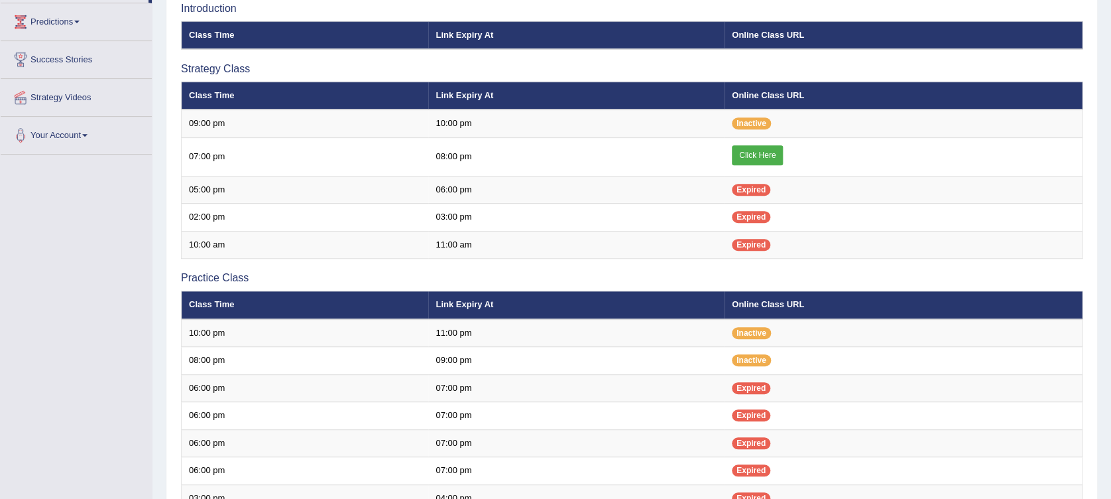
scroll to position [221, 0]
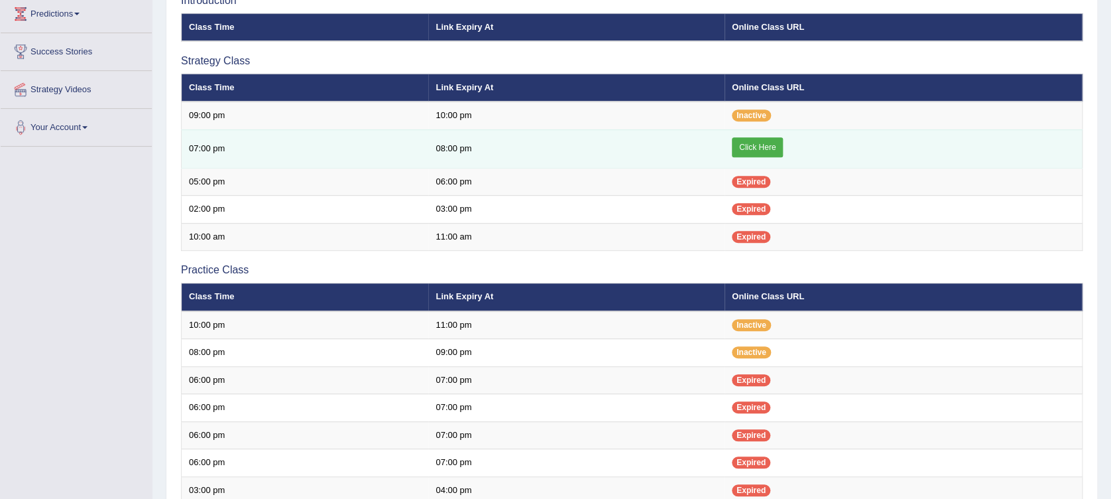
click at [769, 143] on link "Click Here" at bounding box center [757, 147] width 51 height 20
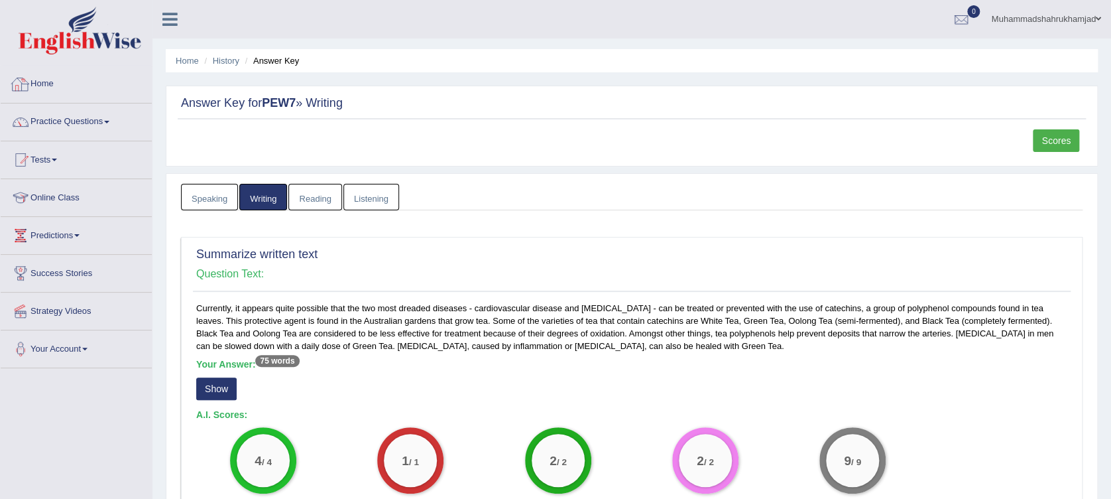
click at [37, 82] on link "Home" at bounding box center [76, 82] width 151 height 33
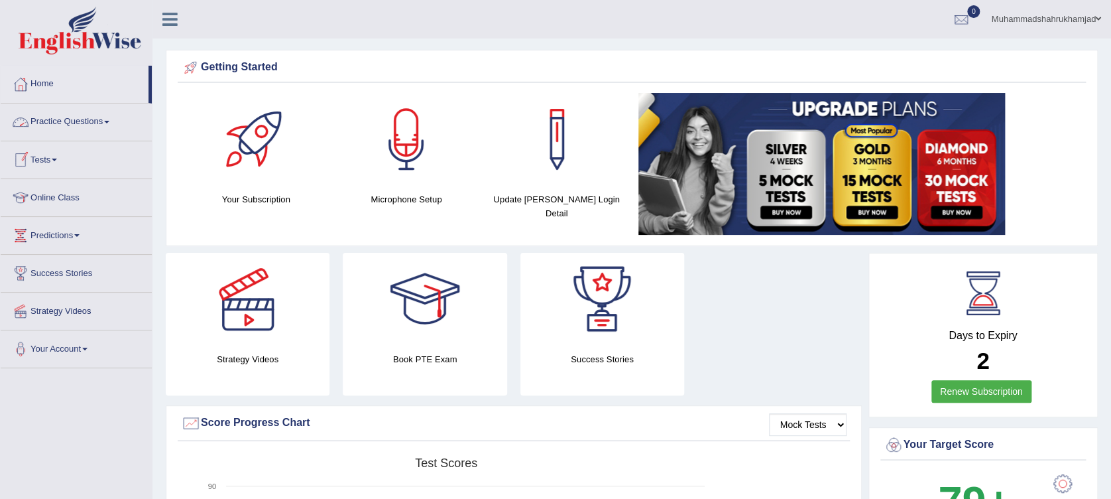
click at [97, 127] on link "Practice Questions" at bounding box center [76, 119] width 151 height 33
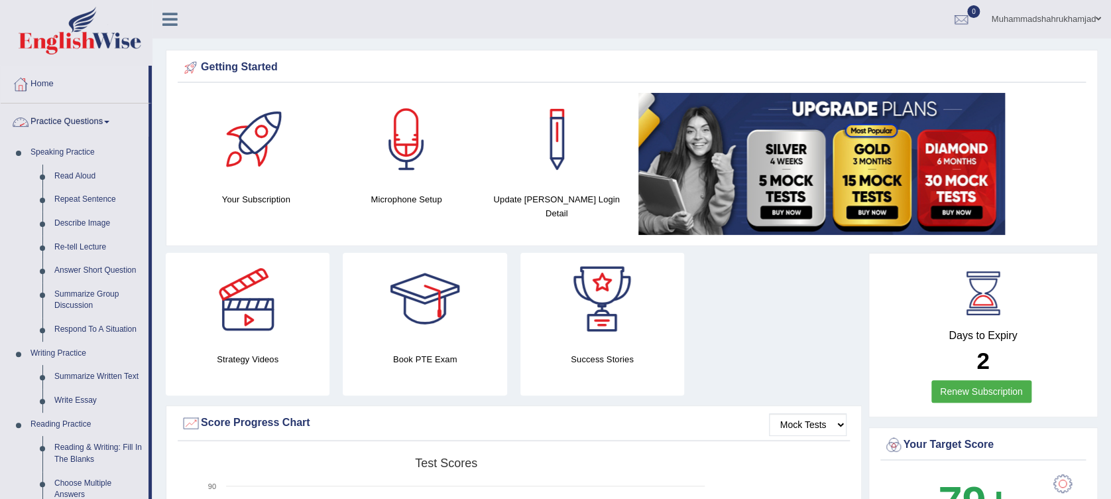
click at [58, 120] on link "Practice Questions" at bounding box center [75, 119] width 148 height 33
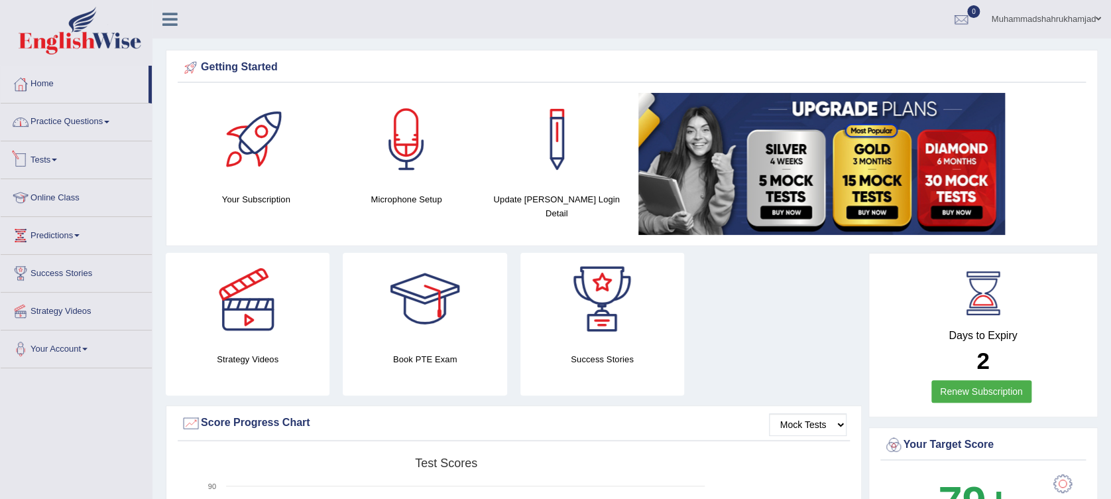
click at [42, 156] on link "Tests" at bounding box center [76, 157] width 151 height 33
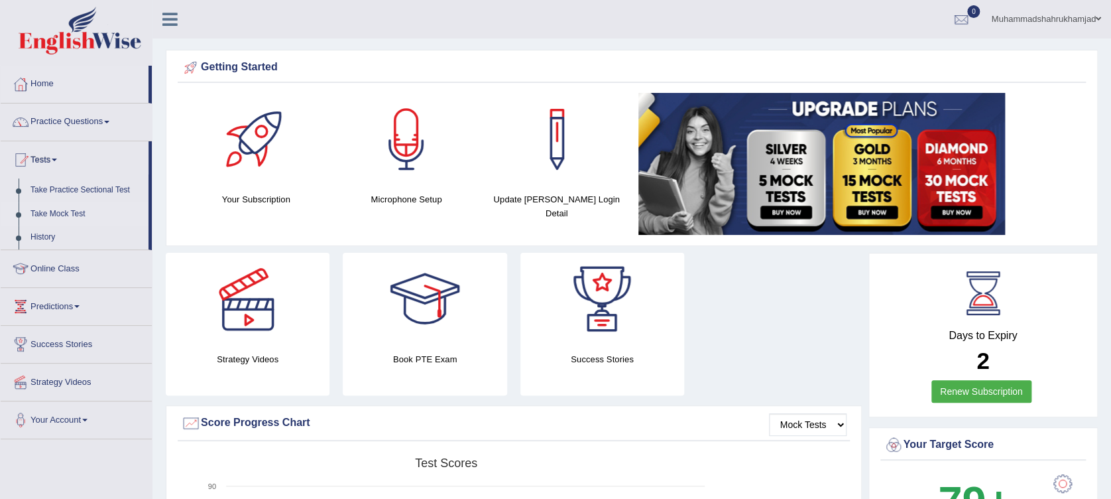
click at [41, 217] on link "Take Mock Test" at bounding box center [87, 214] width 124 height 24
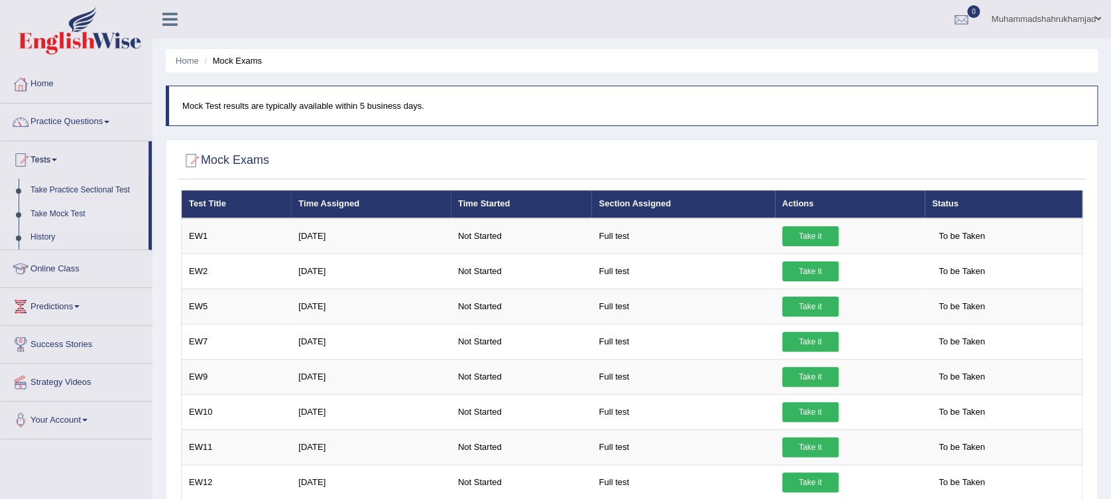
click at [58, 186] on link "Take Practice Sectional Test" at bounding box center [87, 190] width 124 height 24
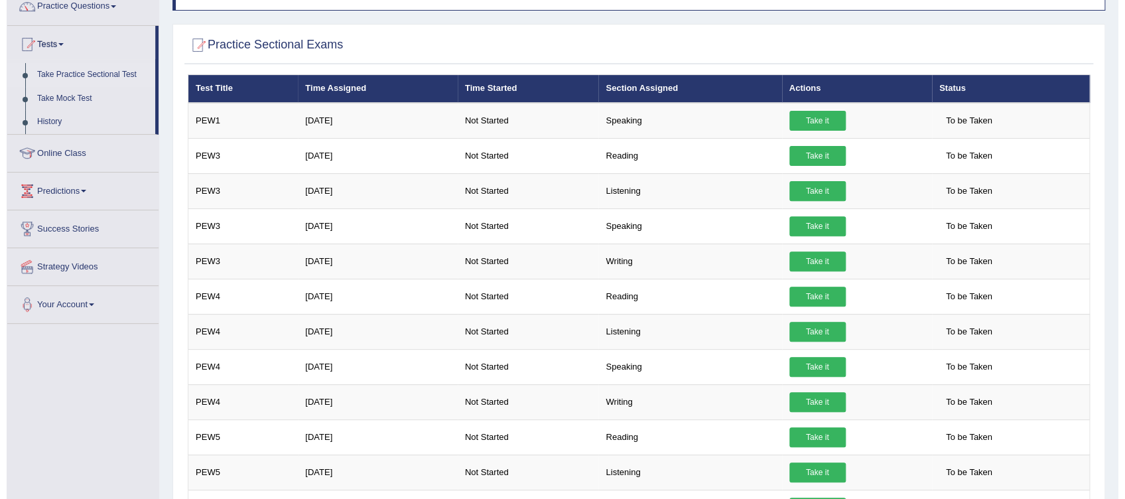
scroll to position [100, 0]
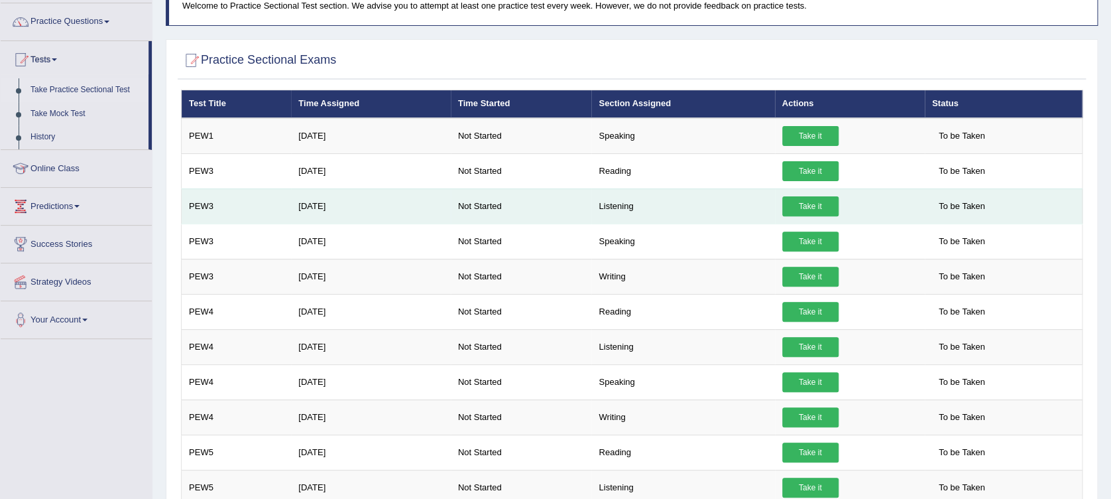
click at [816, 208] on link "Take it" at bounding box center [810, 206] width 56 height 20
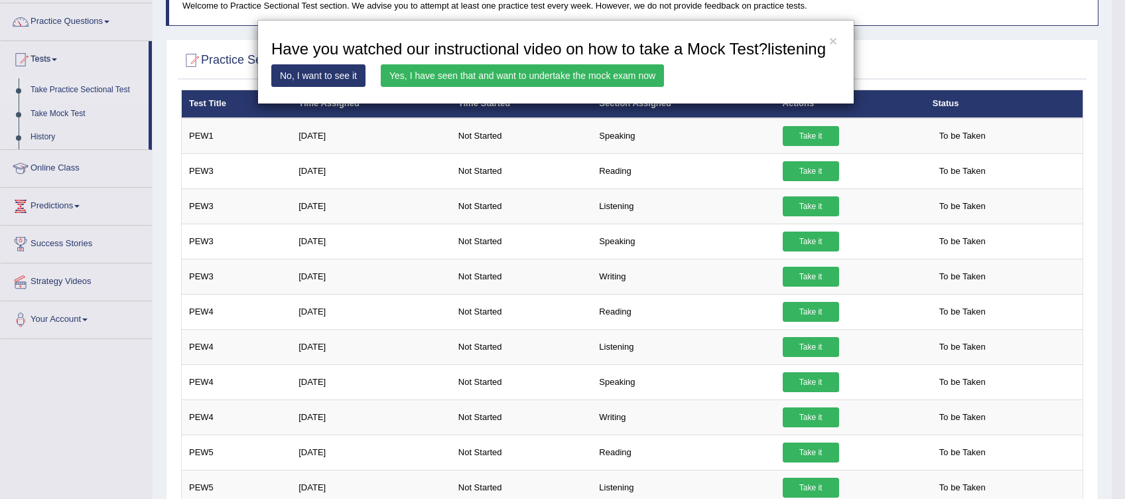
click at [565, 74] on link "Yes, I have seen that and want to undertake the mock exam now" at bounding box center [522, 75] width 283 height 23
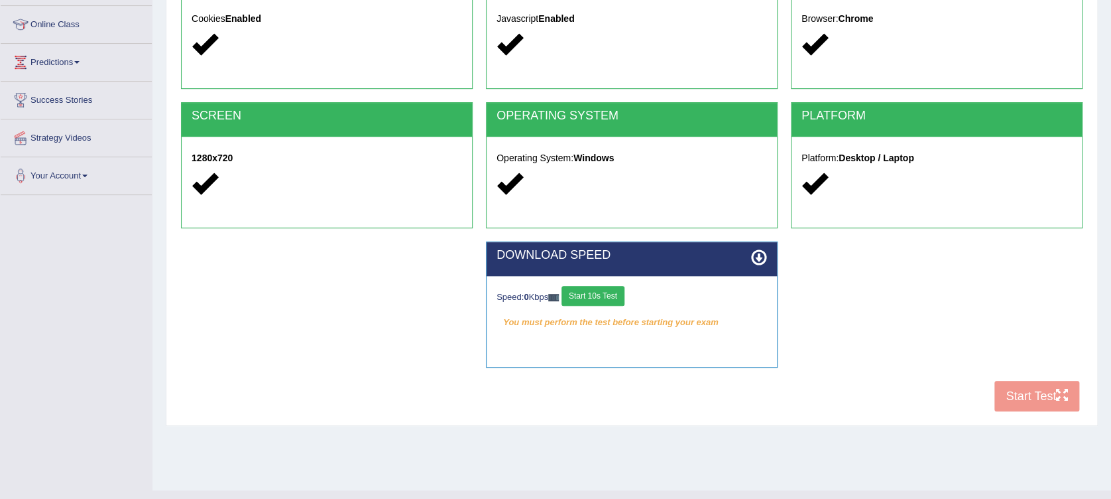
scroll to position [176, 0]
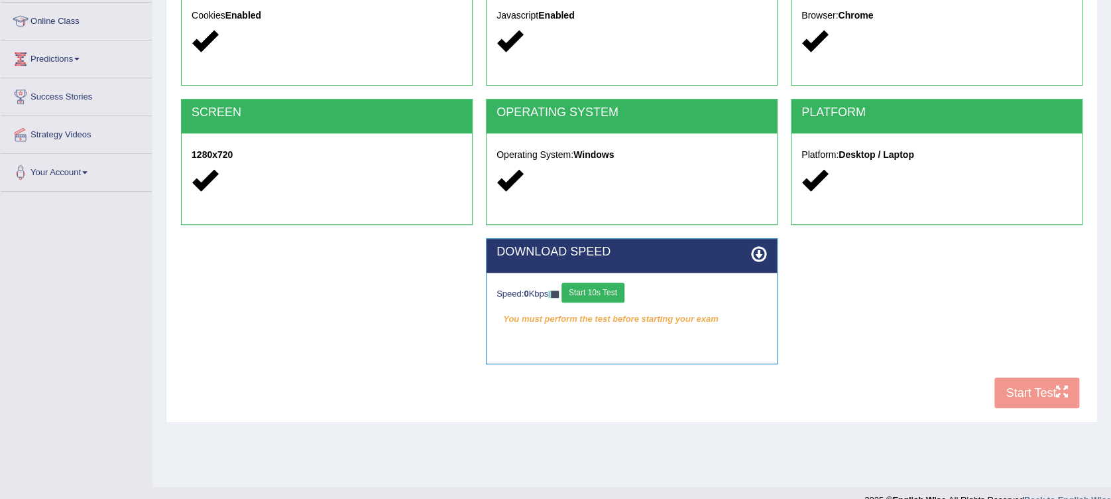
click at [619, 295] on button "Start 10s Test" at bounding box center [593, 292] width 63 height 20
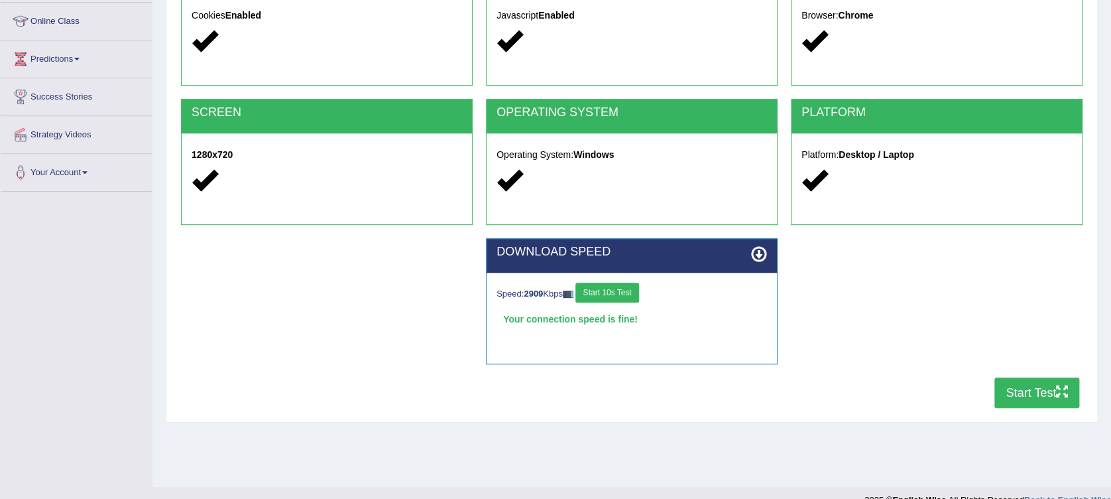
click at [1057, 401] on button "Start Test" at bounding box center [1037, 392] width 85 height 31
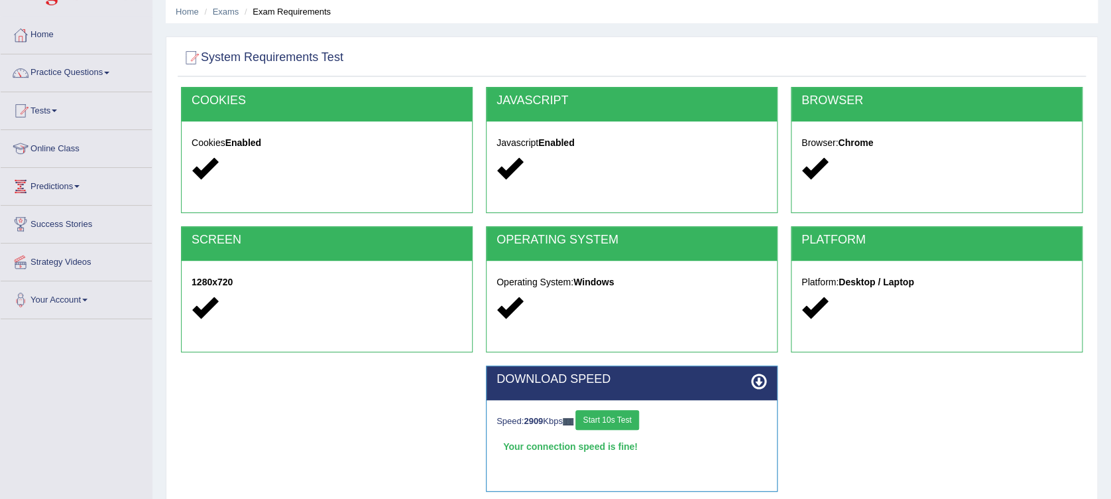
scroll to position [0, 0]
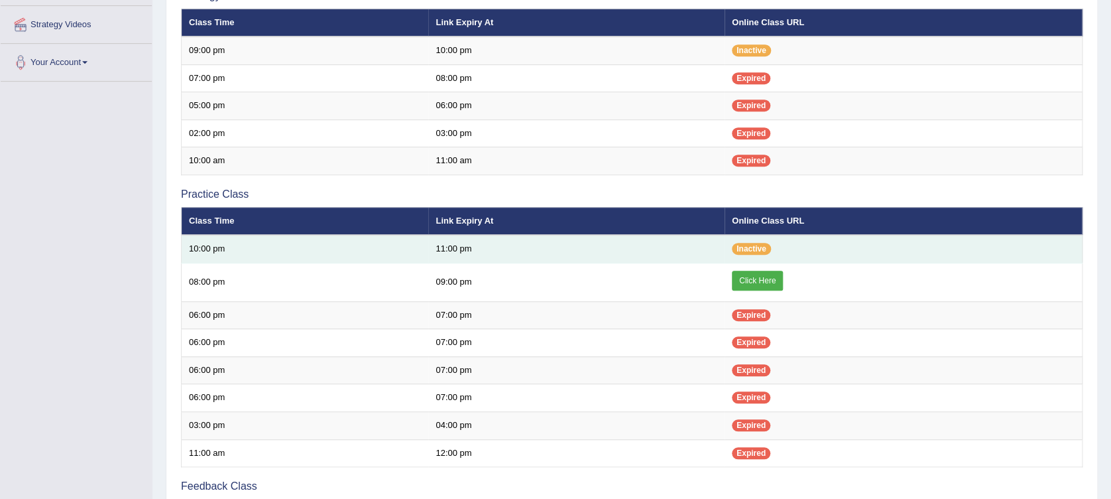
scroll to position [314, 0]
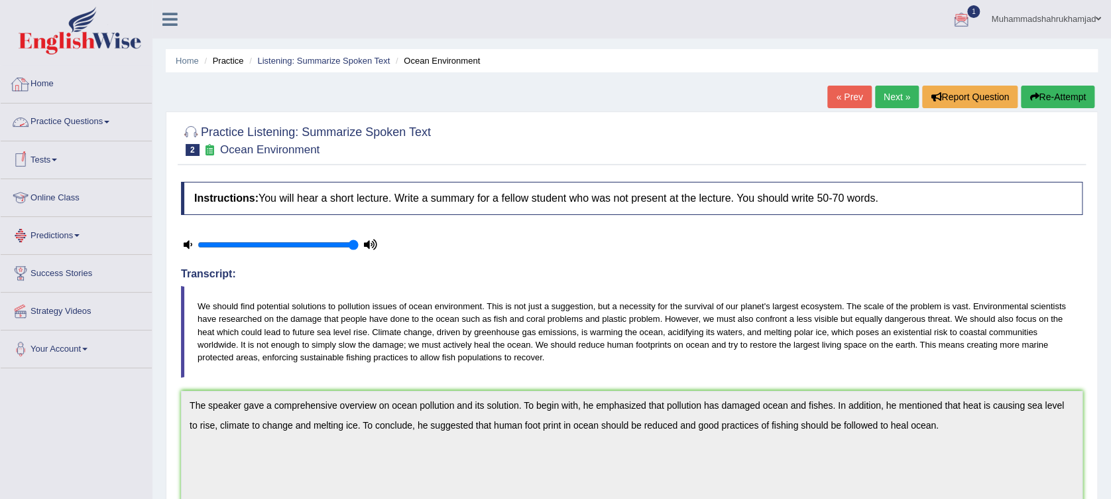
click at [52, 81] on link "Home" at bounding box center [76, 82] width 151 height 33
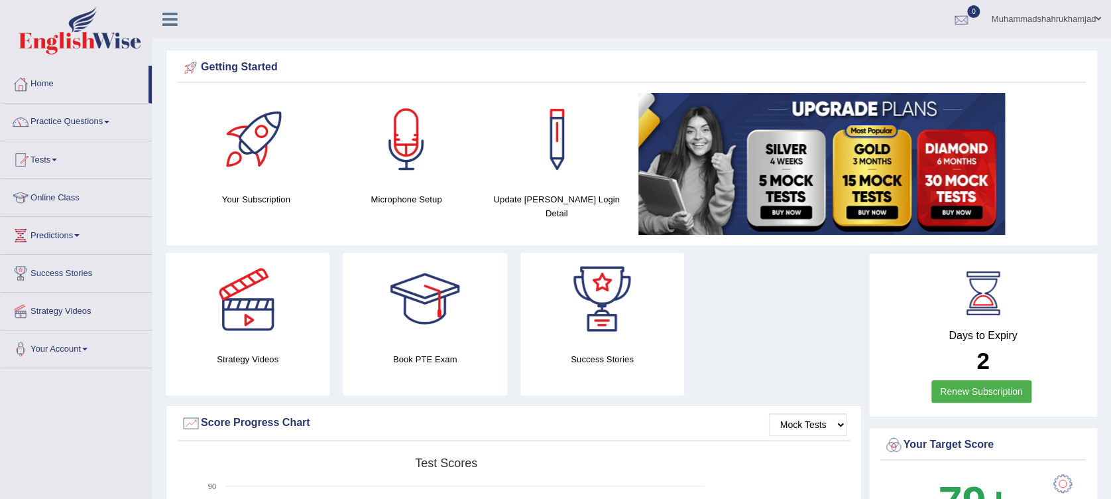
click at [960, 12] on div at bounding box center [962, 20] width 20 height 20
click at [920, 52] on div "See All Alerts" at bounding box center [882, 56] width 176 height 14
click at [53, 163] on link "Tests" at bounding box center [76, 157] width 151 height 33
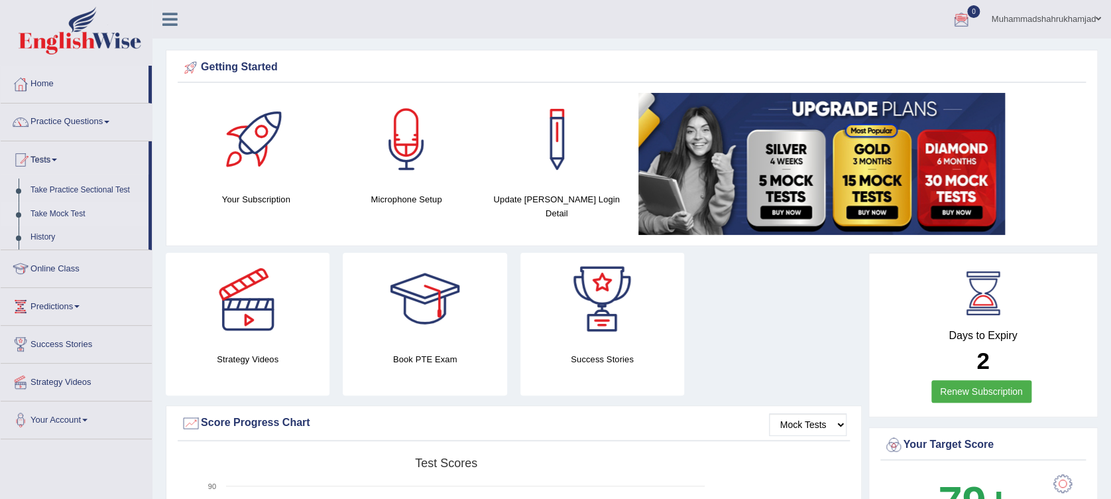
click at [66, 208] on link "Take Mock Test" at bounding box center [87, 214] width 124 height 24
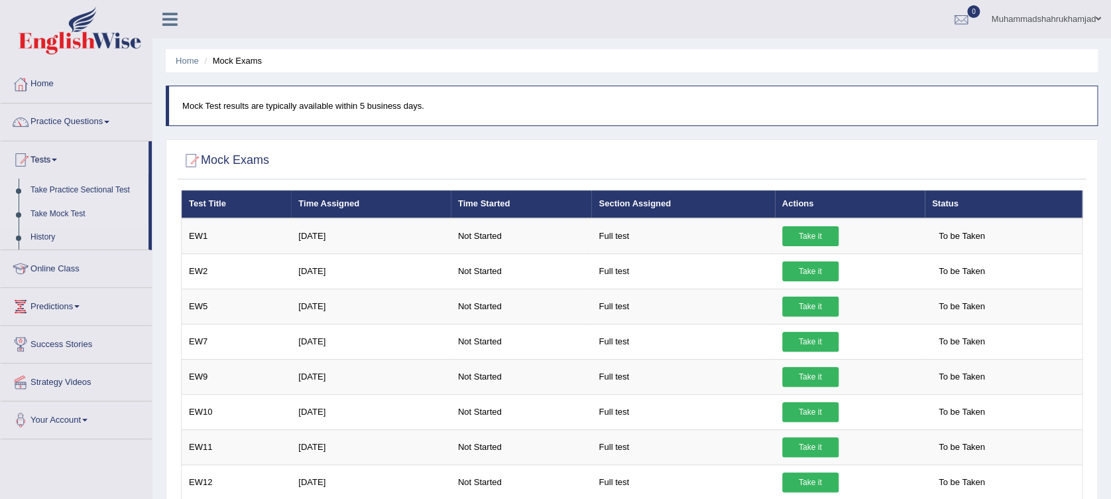
click at [58, 188] on link "Take Practice Sectional Test" at bounding box center [87, 190] width 124 height 24
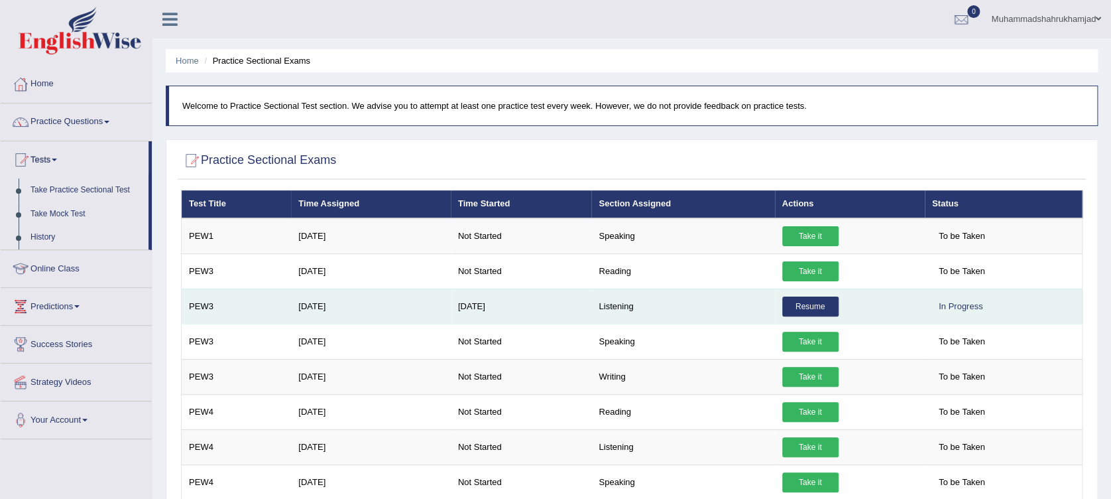
click at [794, 302] on link "Resume" at bounding box center [810, 306] width 56 height 20
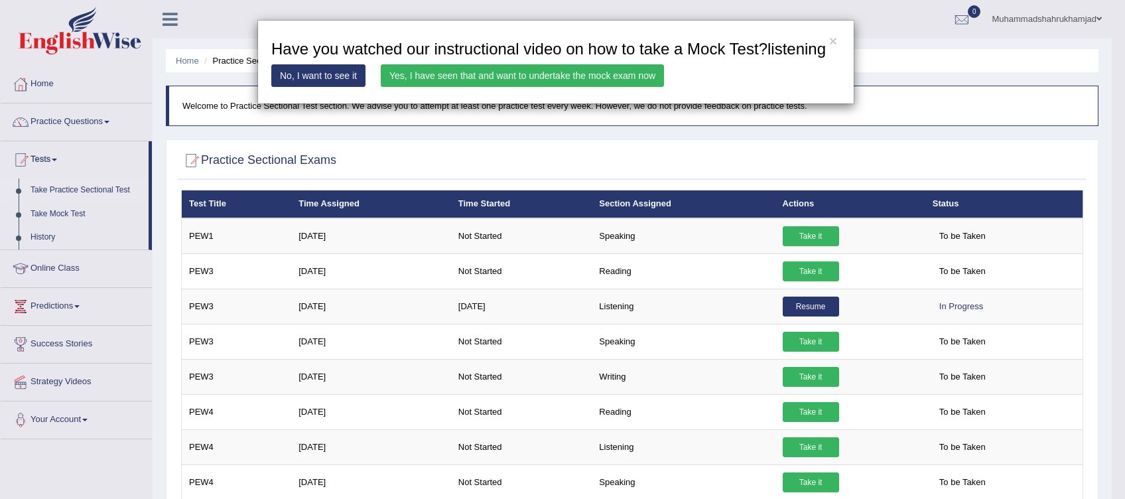
click at [435, 82] on link "Yes, I have seen that and want to undertake the mock exam now" at bounding box center [522, 75] width 283 height 23
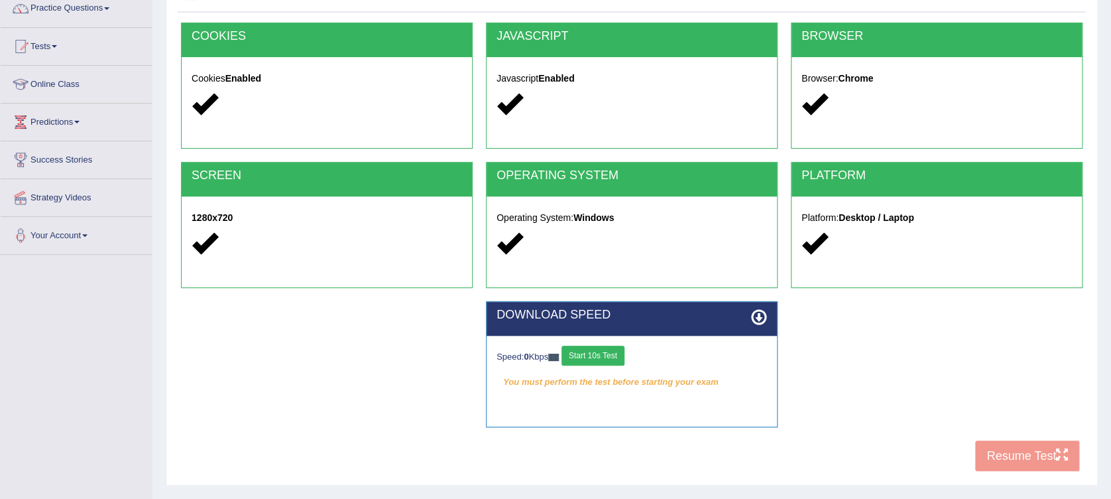
scroll to position [176, 0]
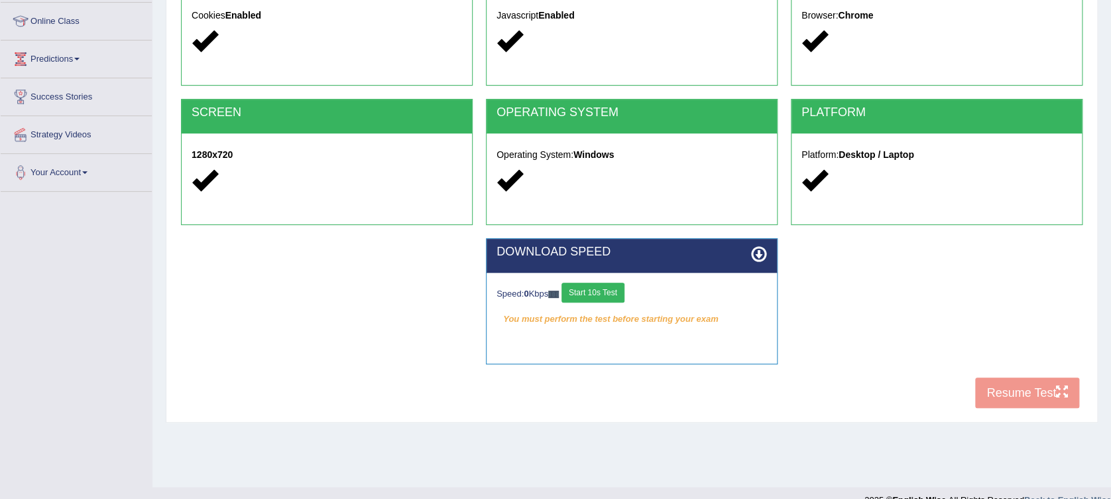
click at [615, 292] on button "Start 10s Test" at bounding box center [593, 292] width 63 height 20
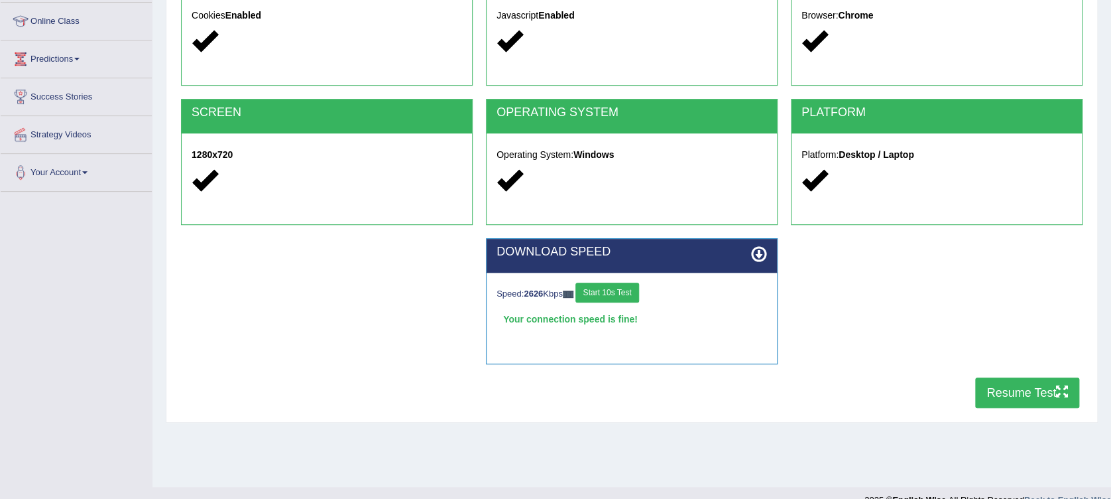
click at [1000, 385] on button "Resume Test" at bounding box center [1027, 392] width 104 height 31
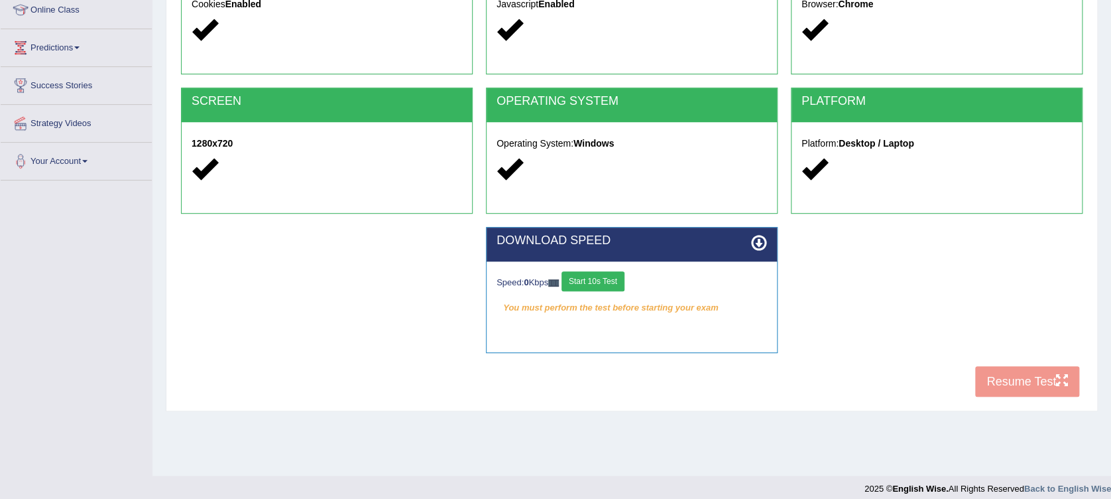
click at [593, 273] on button "Start 10s Test" at bounding box center [593, 281] width 63 height 20
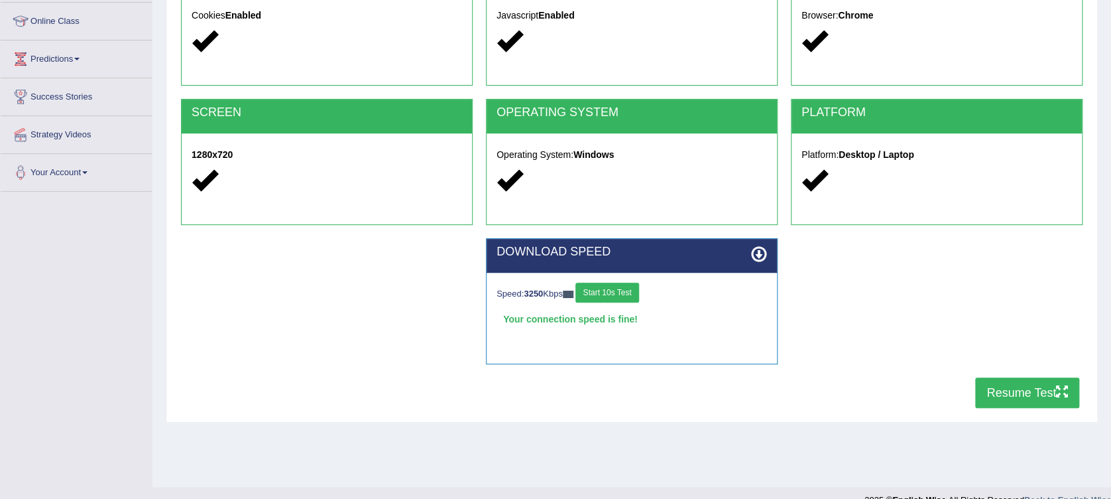
click at [989, 388] on button "Resume Test" at bounding box center [1027, 392] width 104 height 31
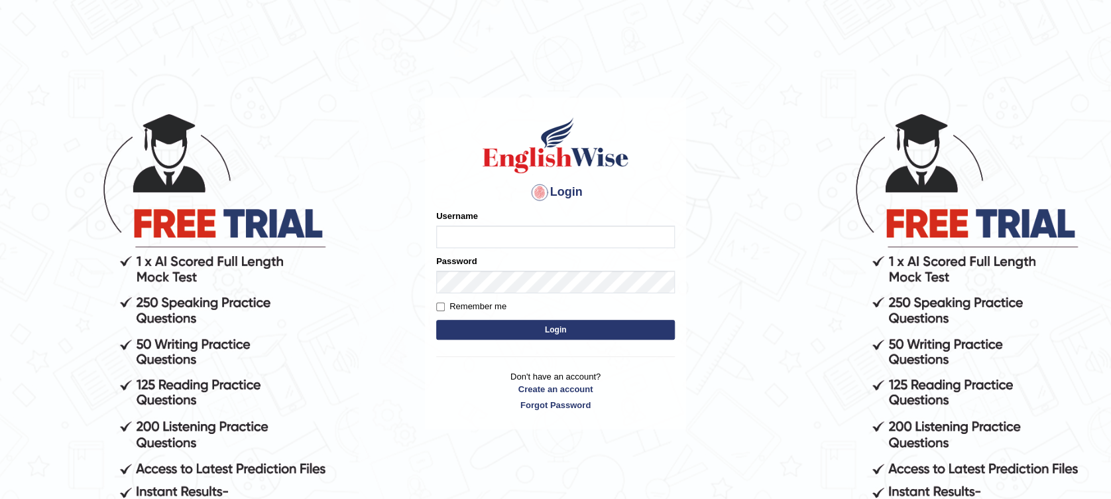
type input "Muhammadshahrukhamjad"
click at [513, 323] on button "Login" at bounding box center [555, 330] width 239 height 20
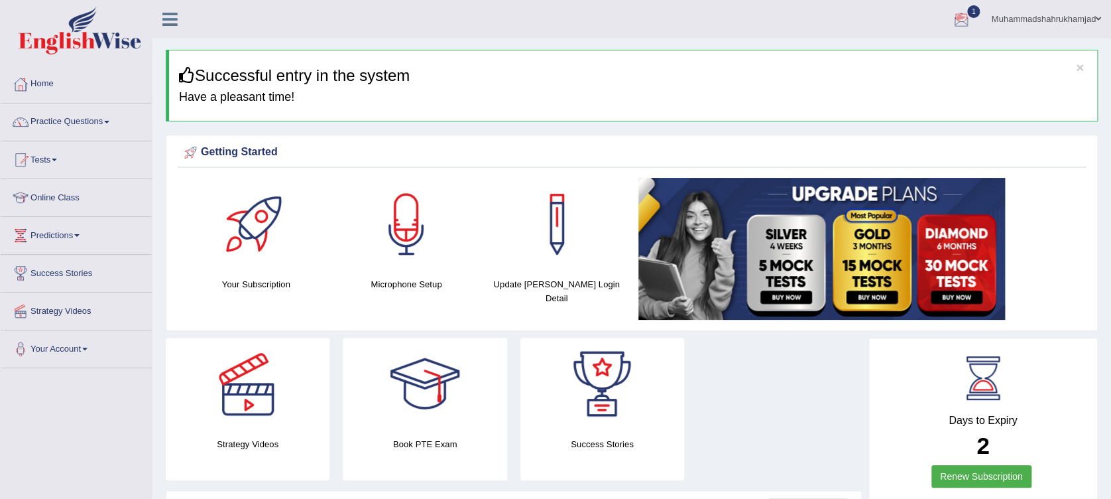
click at [959, 17] on div at bounding box center [962, 20] width 20 height 20
click at [865, 52] on link "PEW3 Oct 8, 2025 Exam evaluated" at bounding box center [881, 60] width 183 height 28
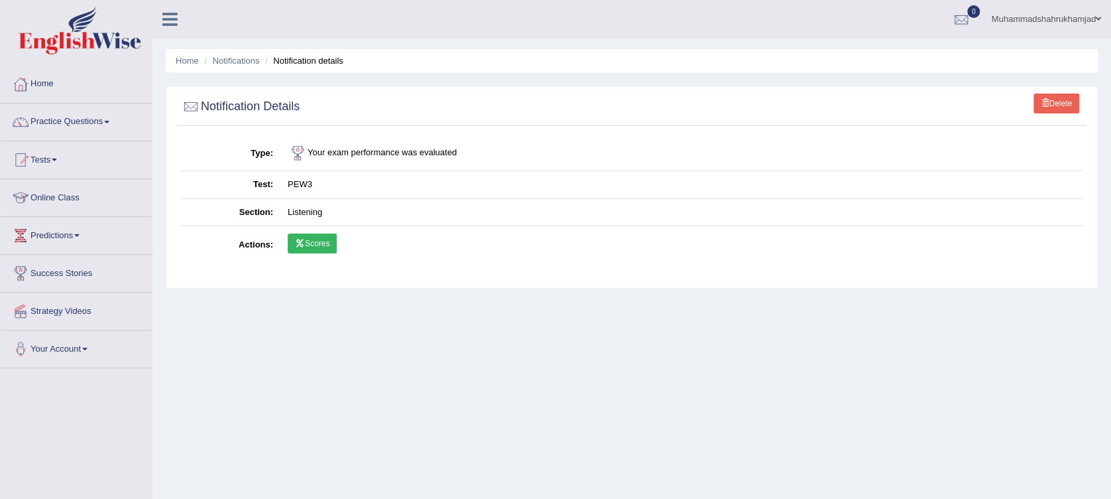
click at [294, 249] on link "Scores" at bounding box center [312, 243] width 49 height 20
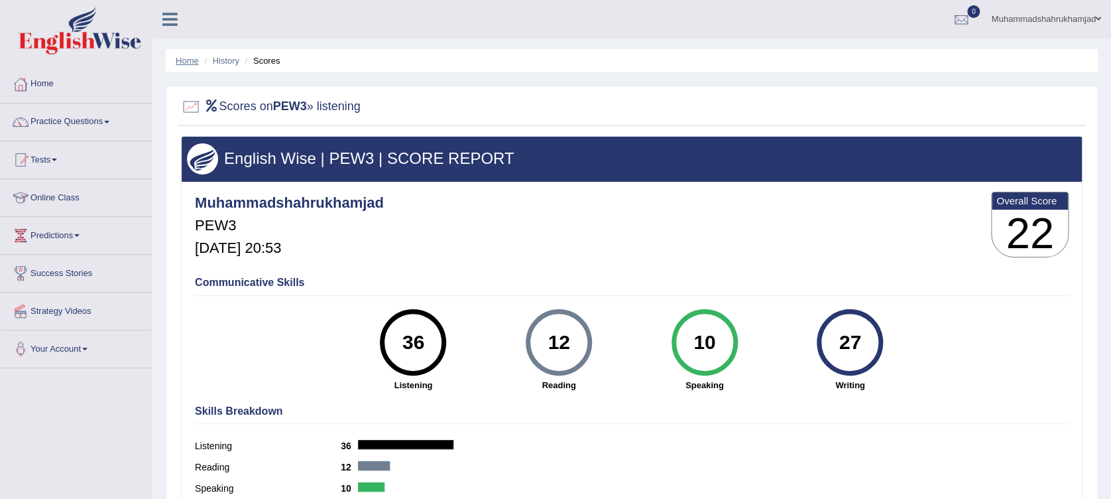
click at [186, 56] on link "Home" at bounding box center [187, 61] width 23 height 10
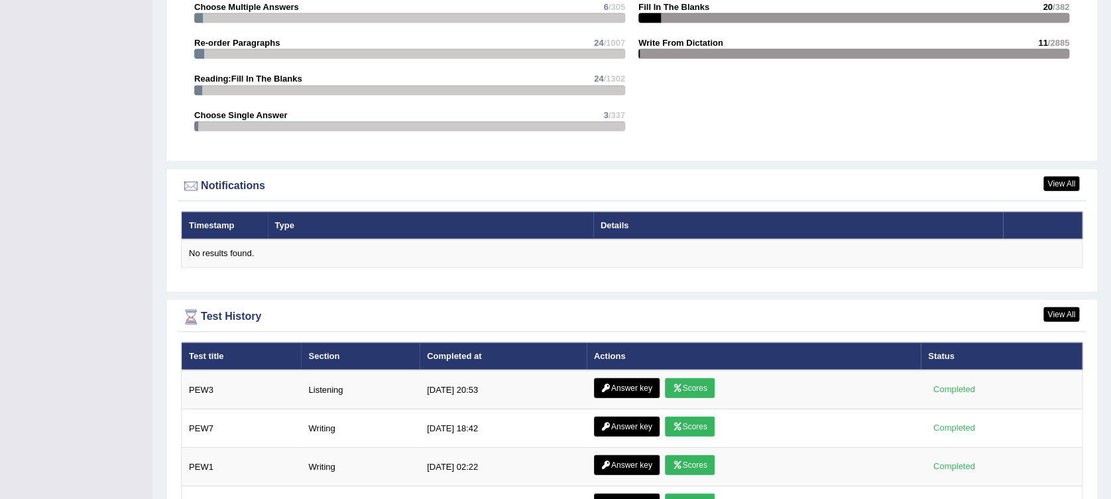
scroll to position [1619, 0]
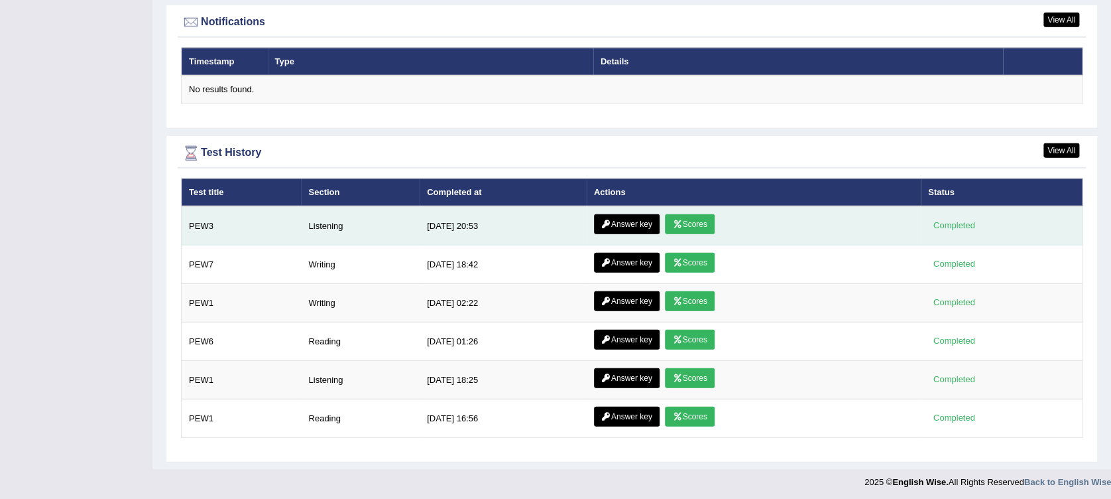
click at [641, 221] on link "Answer key" at bounding box center [627, 224] width 66 height 20
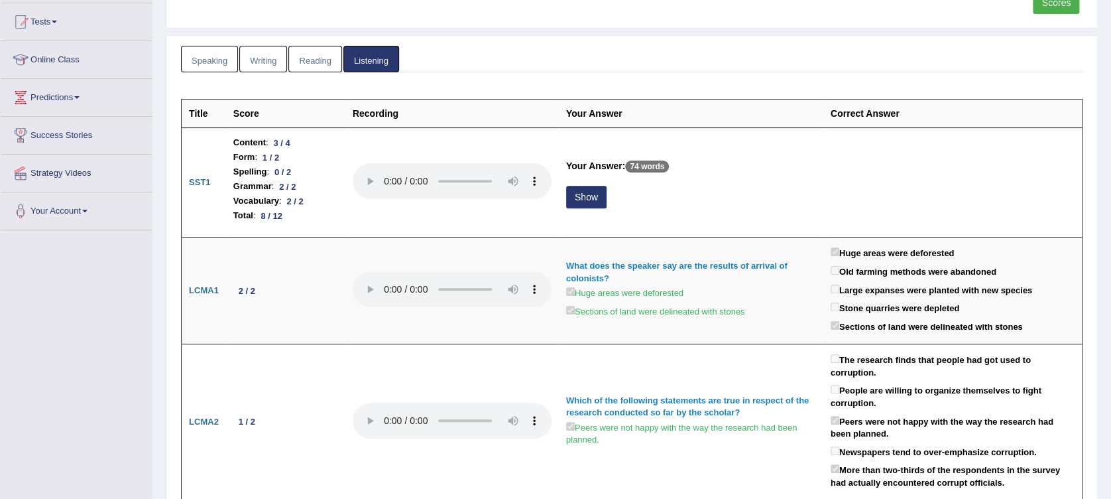
scroll to position [131, 0]
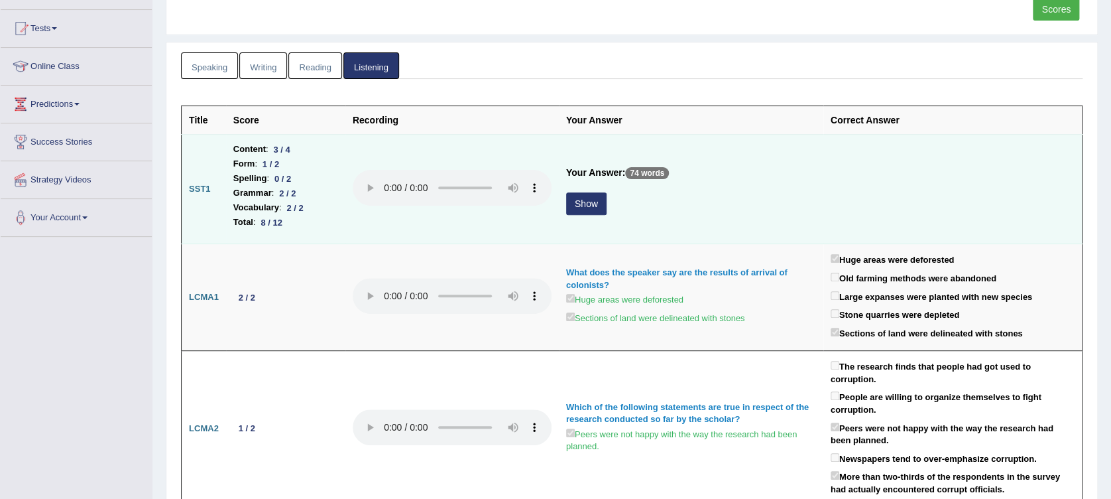
click at [576, 210] on button "Show" at bounding box center [586, 203] width 40 height 23
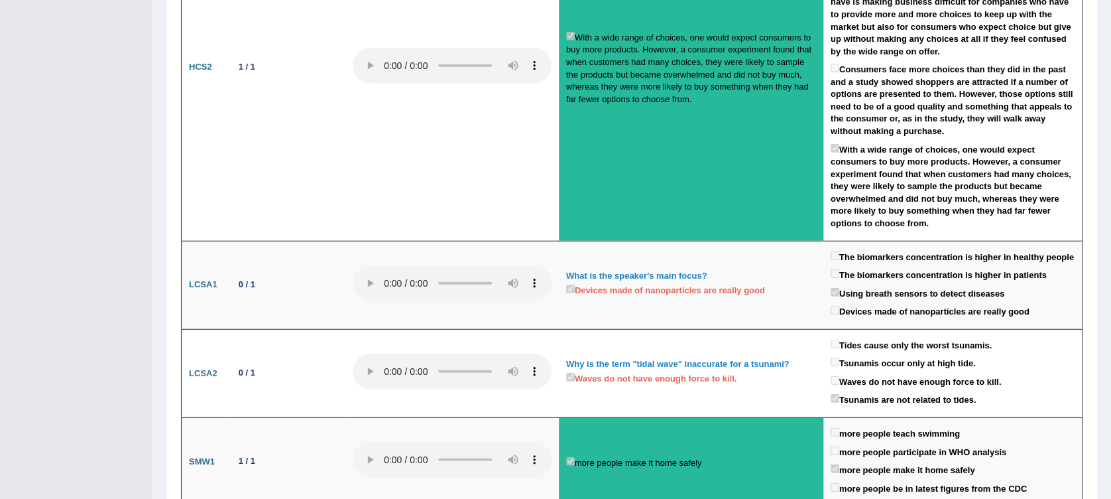
scroll to position [1540, 0]
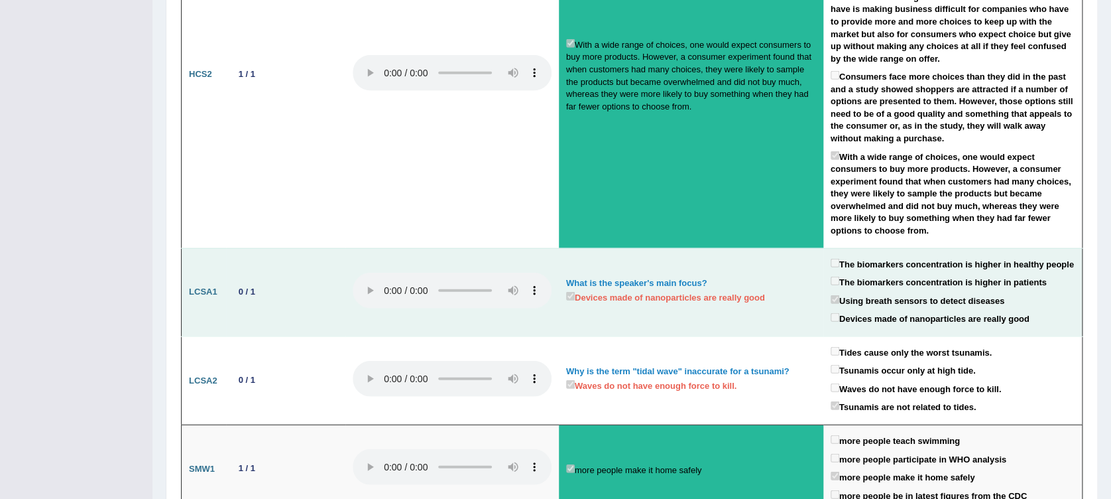
click at [997, 310] on label "Devices made of nanoparticles are really good" at bounding box center [930, 317] width 199 height 15
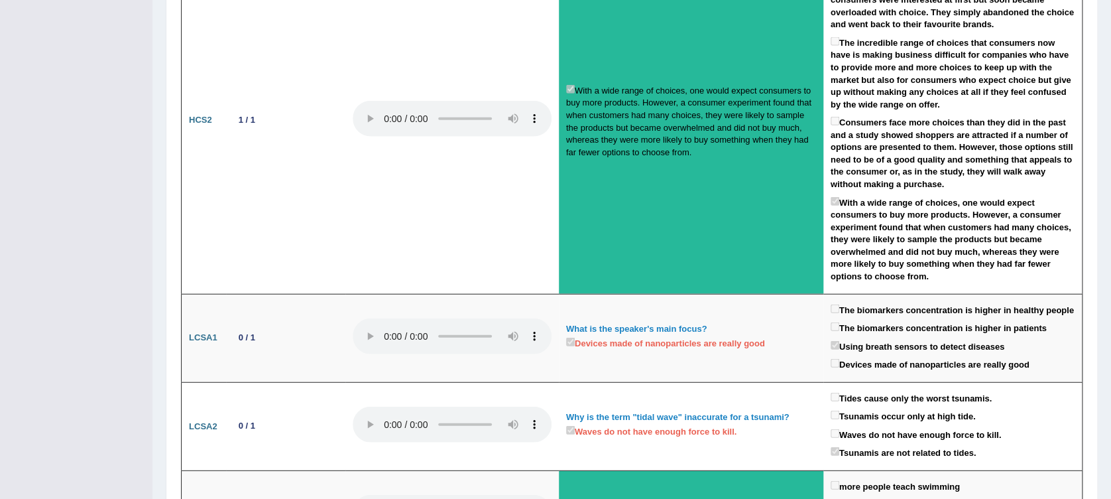
scroll to position [0, 0]
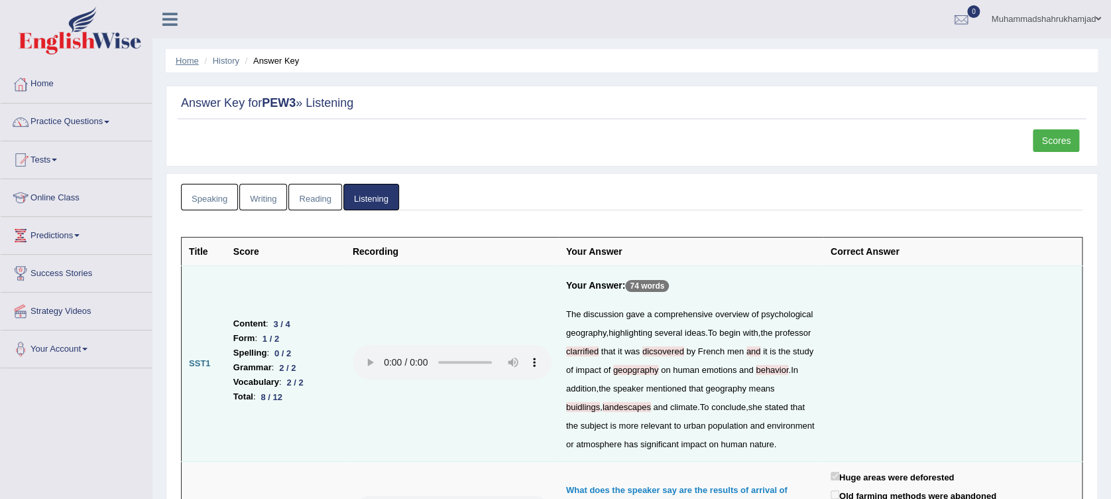
click at [180, 58] on link "Home" at bounding box center [187, 61] width 23 height 10
